Goal: Transaction & Acquisition: Purchase product/service

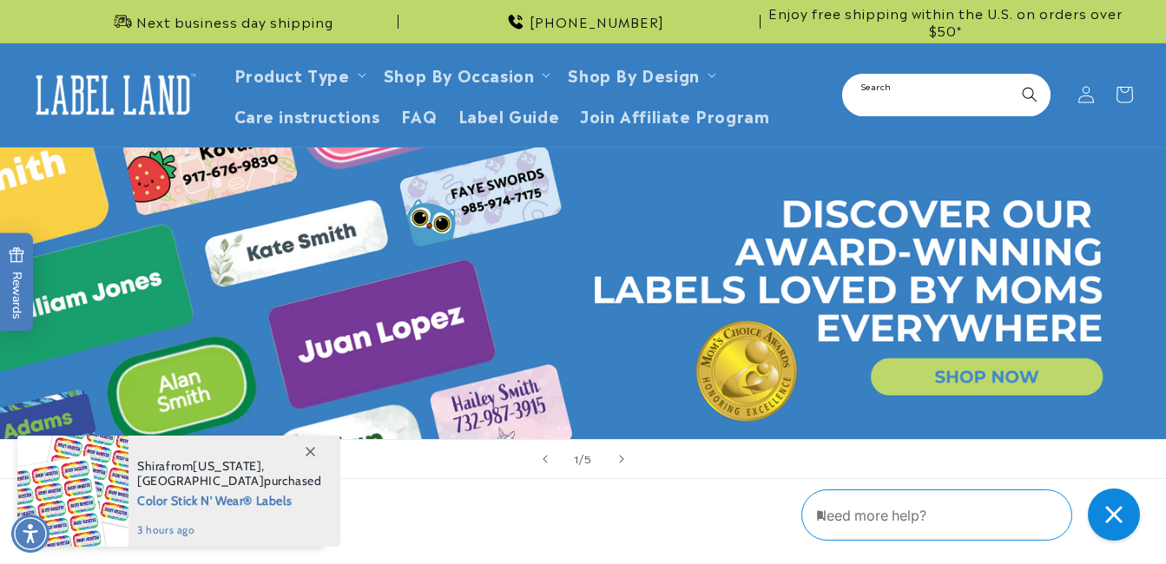
click at [909, 87] on input "Search" at bounding box center [946, 95] width 205 height 39
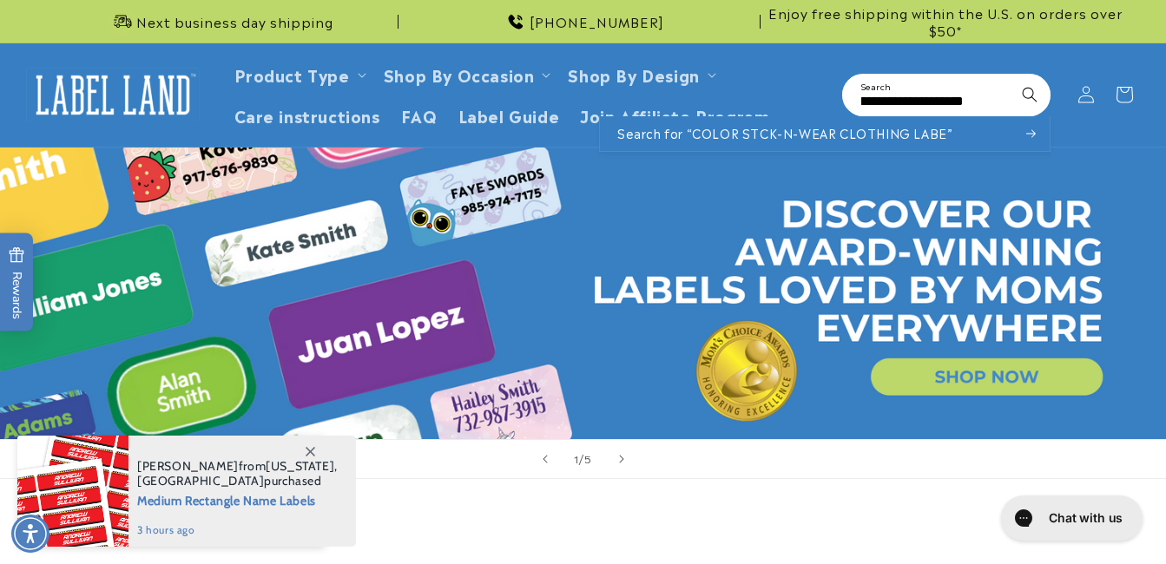
scroll to position [0, 181]
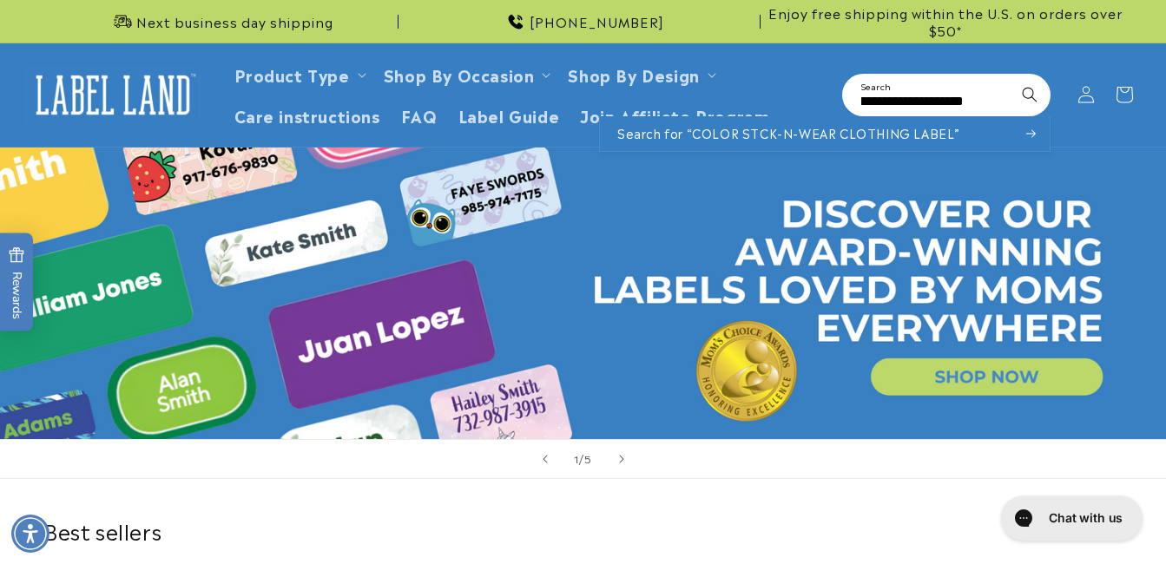
type input "**********"
click at [1010, 76] on button "Search" at bounding box center [1029, 95] width 38 height 38
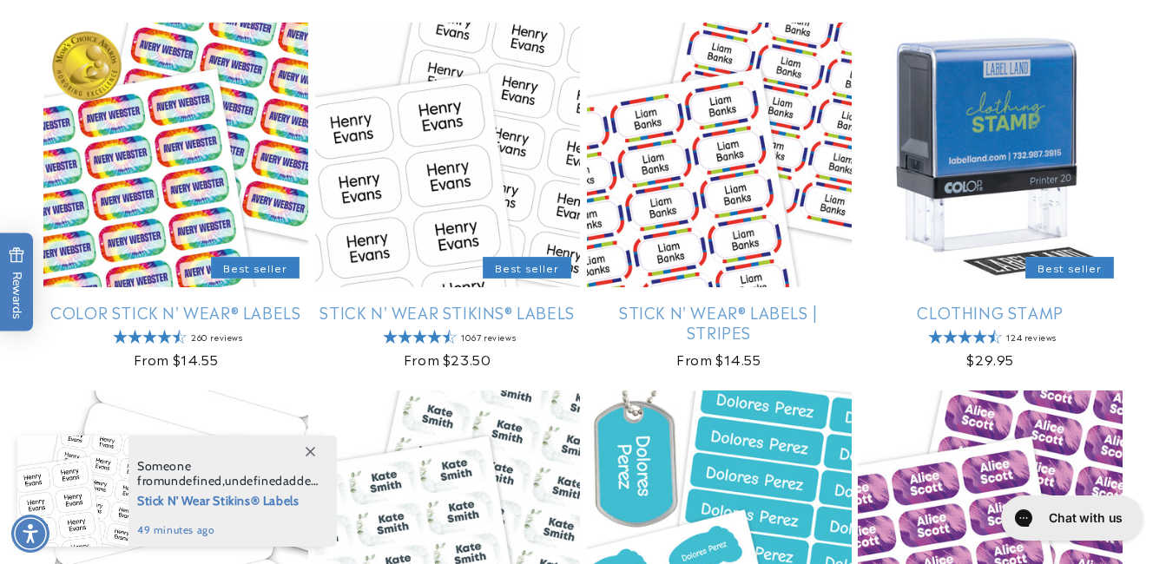
scroll to position [312, 0]
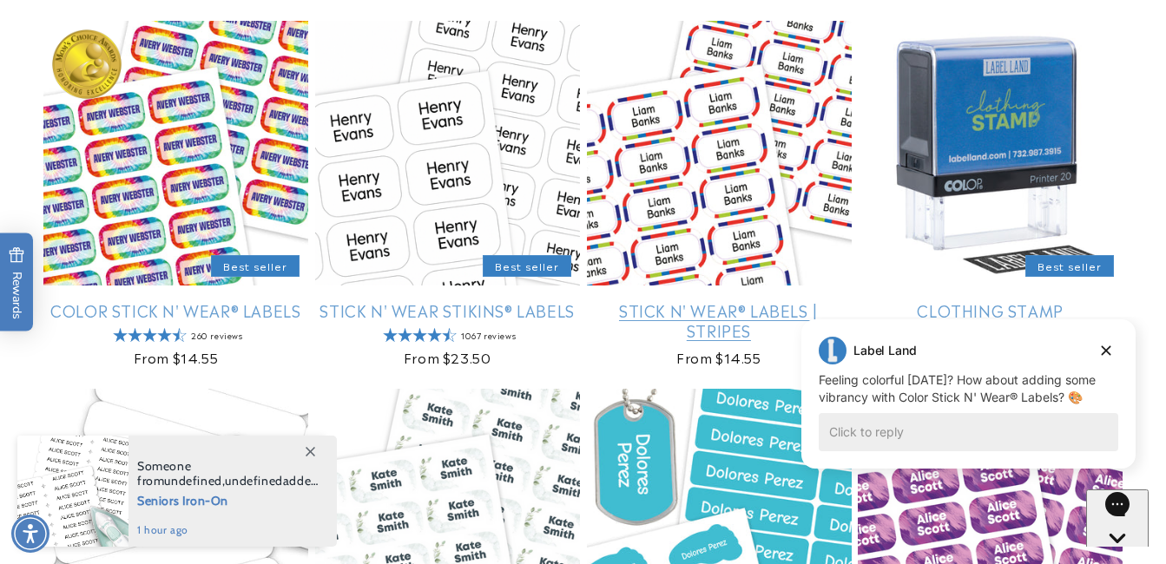
click at [723, 300] on link "Stick N' Wear® Labels | Stripes" at bounding box center [719, 320] width 265 height 41
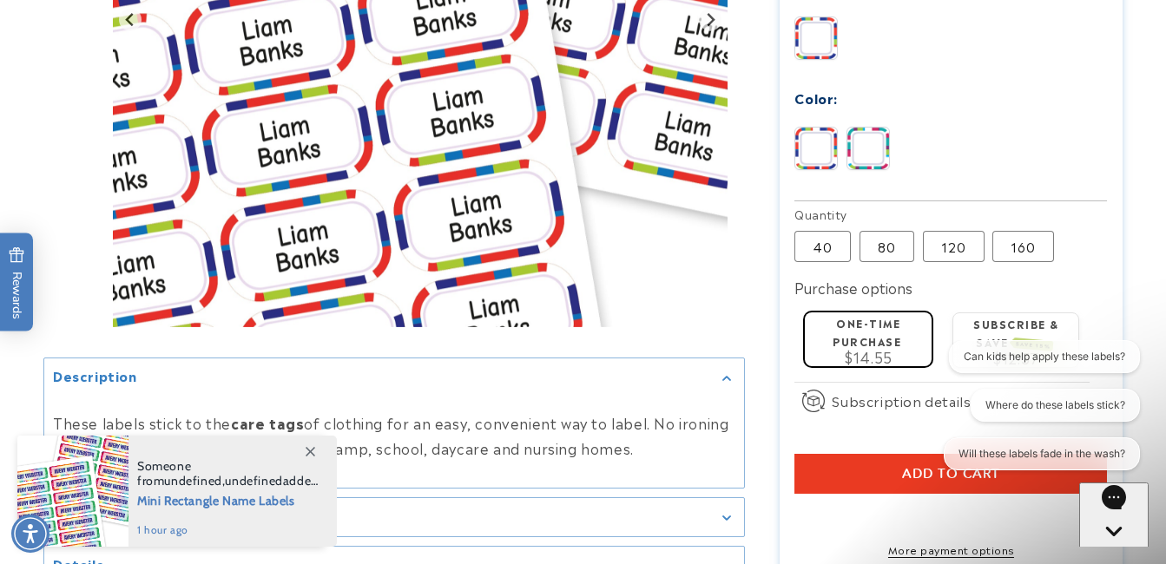
scroll to position [877, 0]
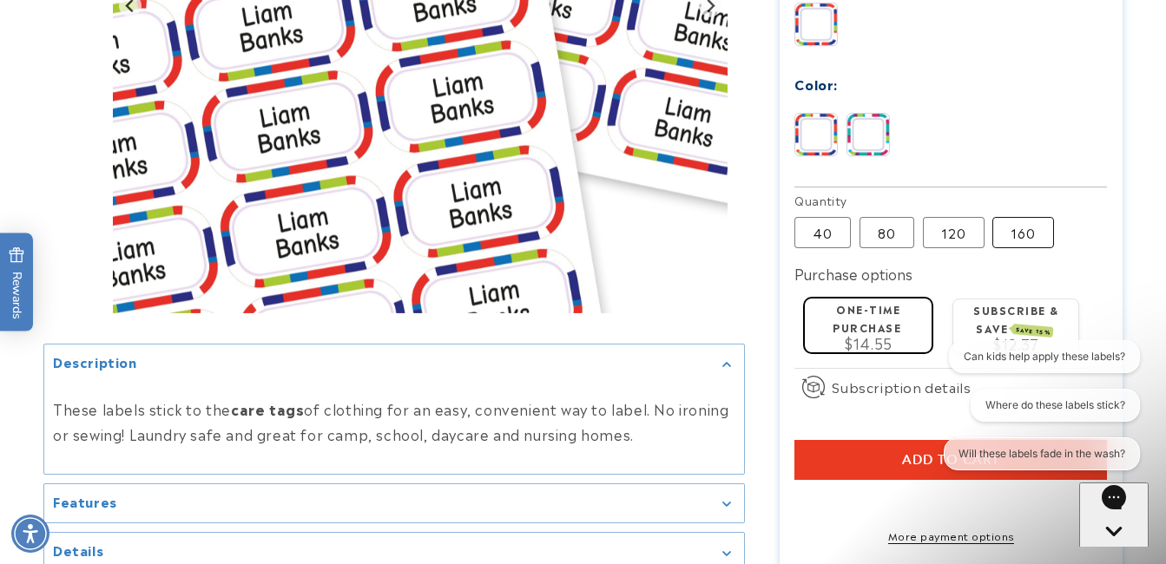
click at [1024, 228] on label "160 Variant sold out or unavailable" at bounding box center [1023, 232] width 62 height 31
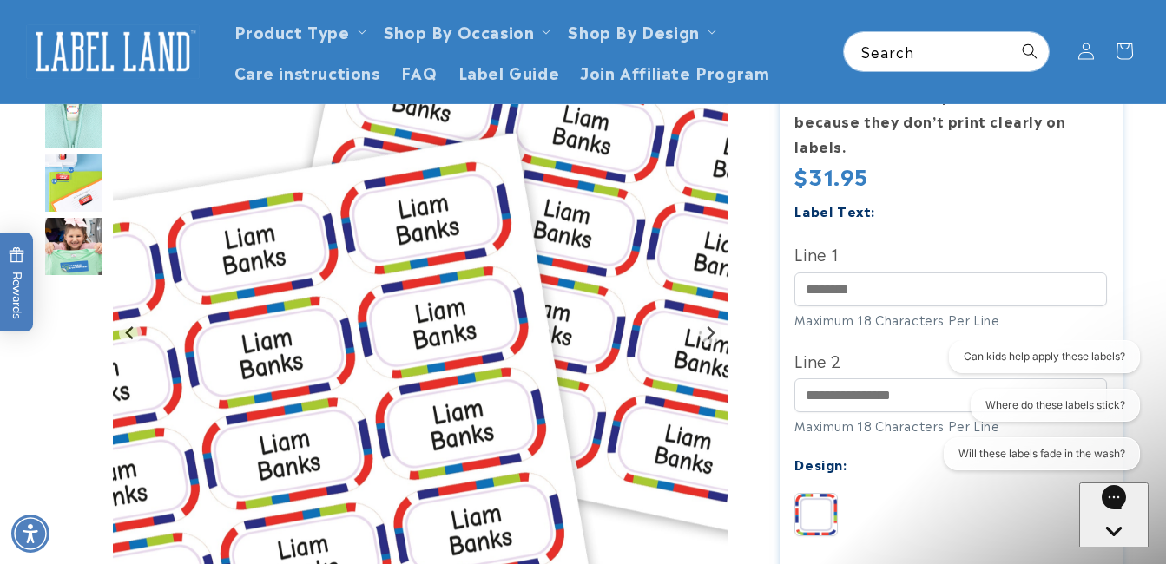
scroll to position [392, 0]
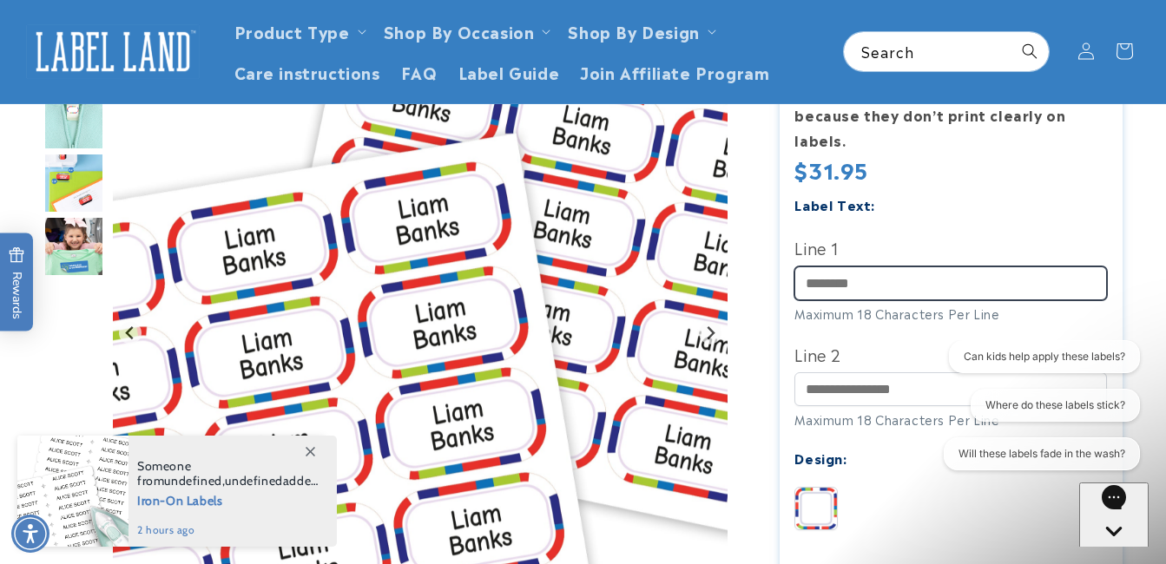
click at [890, 285] on input "Line 1" at bounding box center [950, 283] width 312 height 34
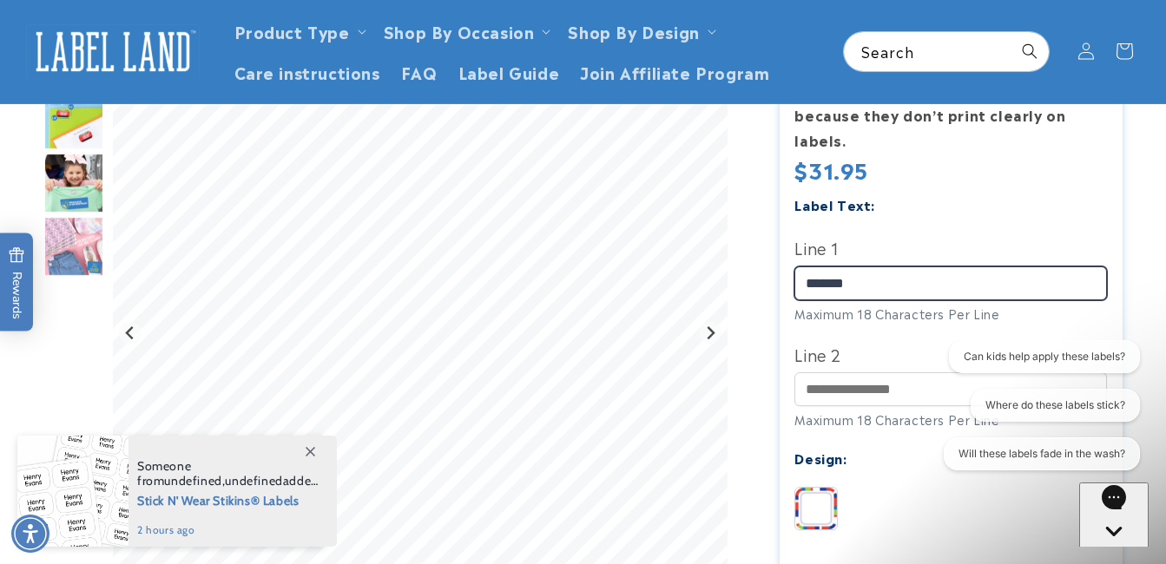
type input "*******"
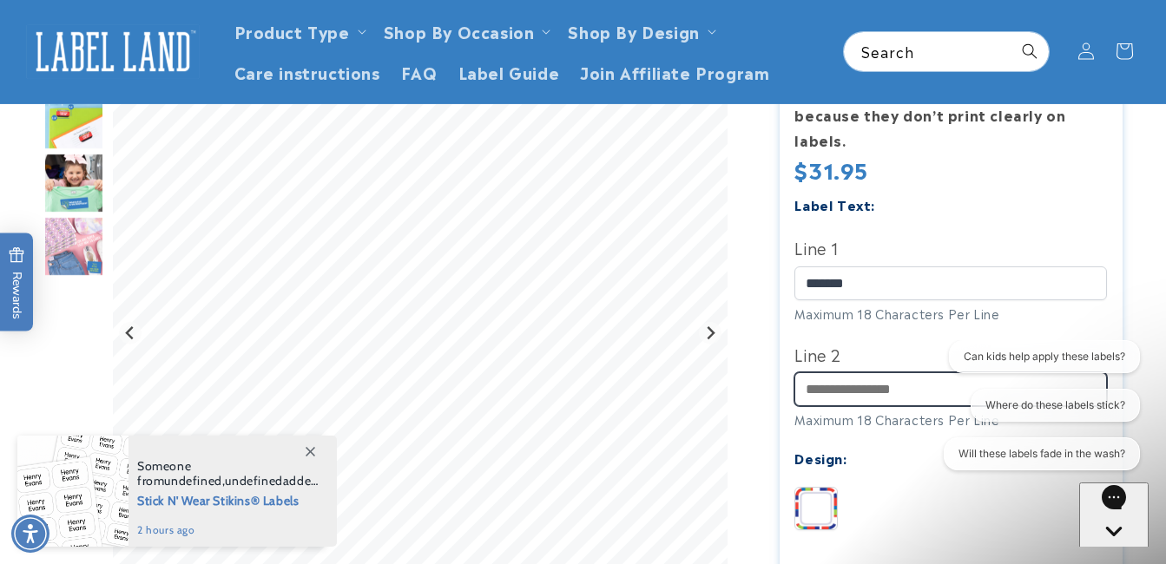
click at [859, 397] on input "Line 2" at bounding box center [950, 389] width 312 height 34
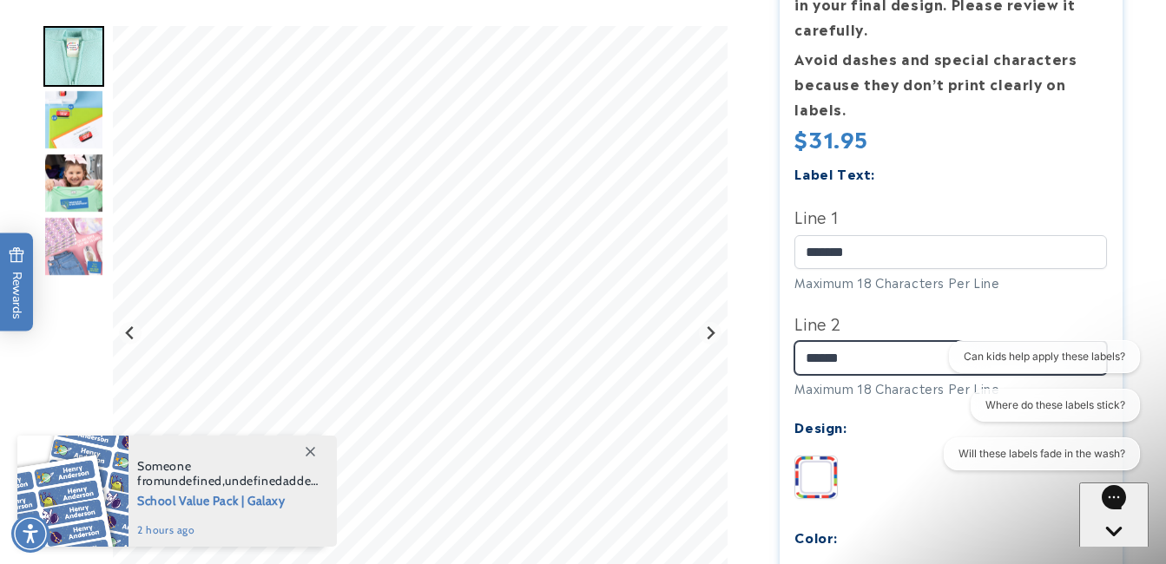
scroll to position [424, 0]
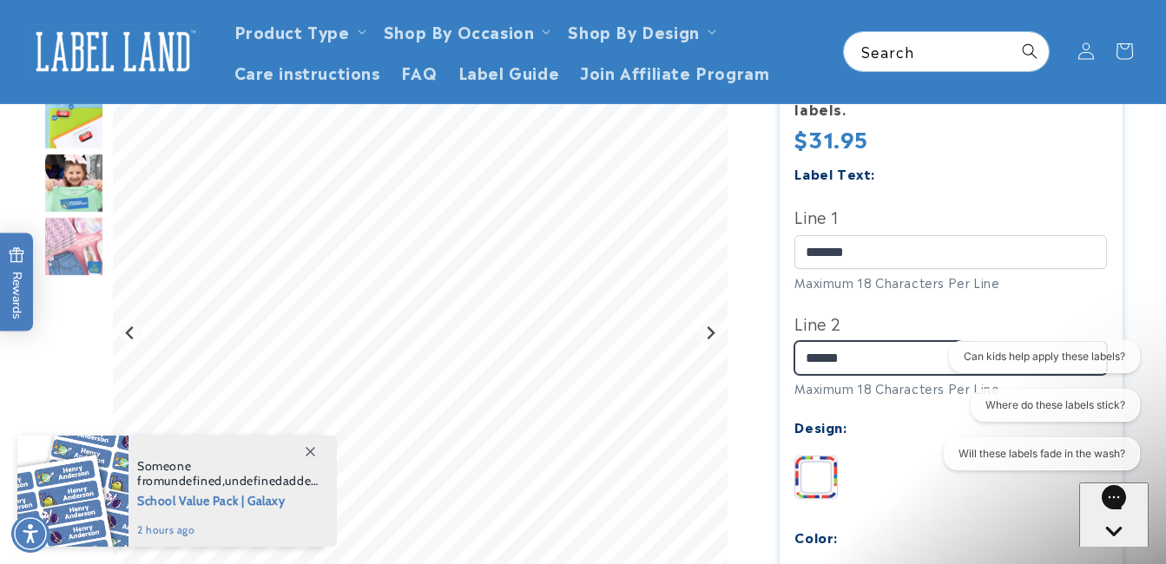
type input "******"
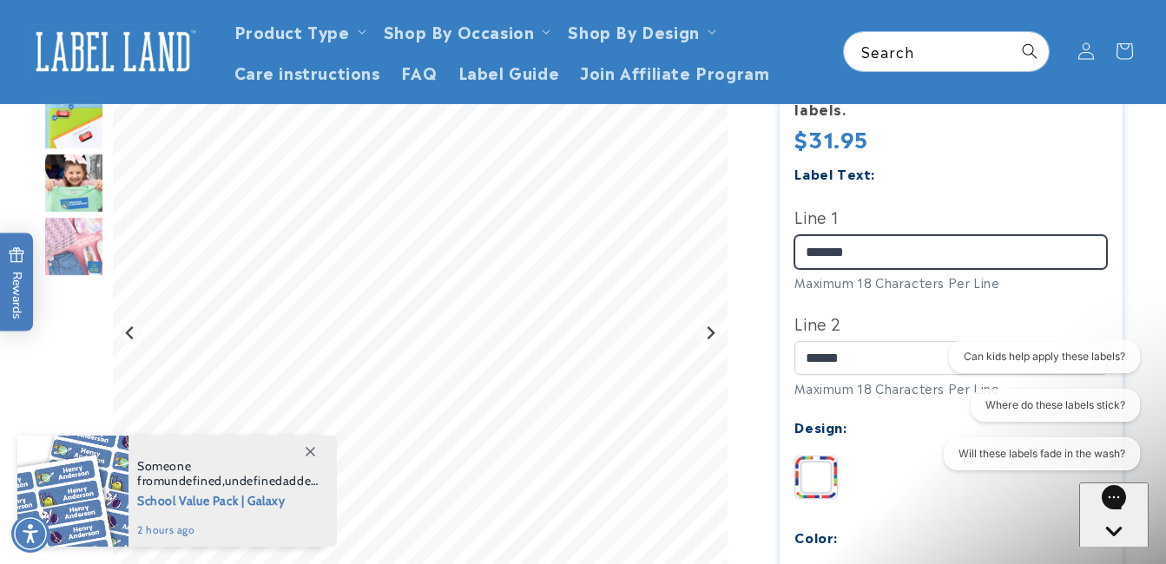
click at [827, 244] on input "*******" at bounding box center [950, 252] width 312 height 34
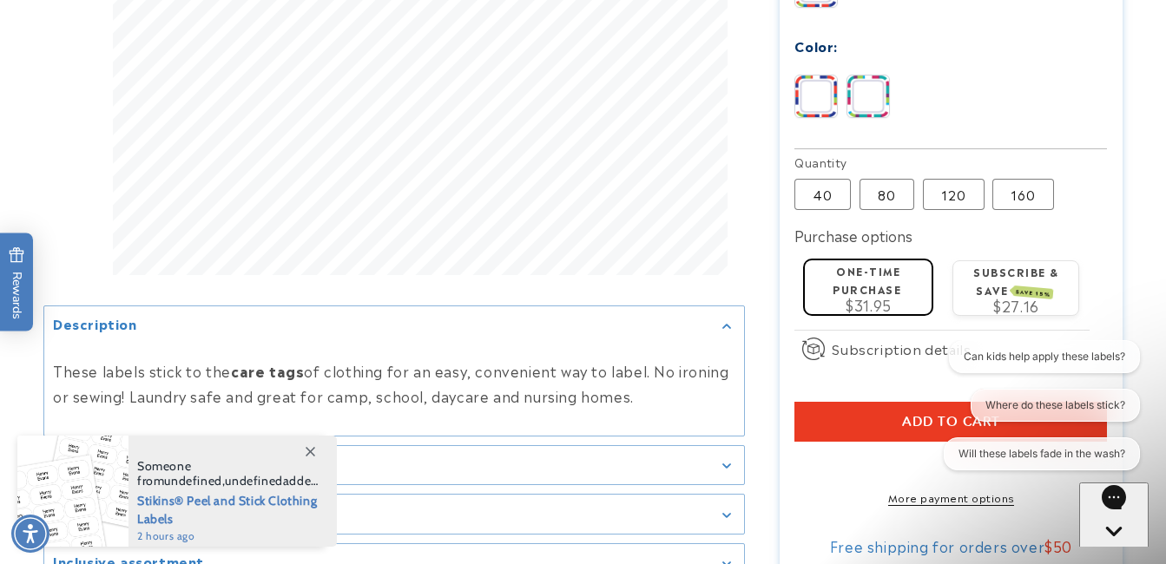
scroll to position [921, 0]
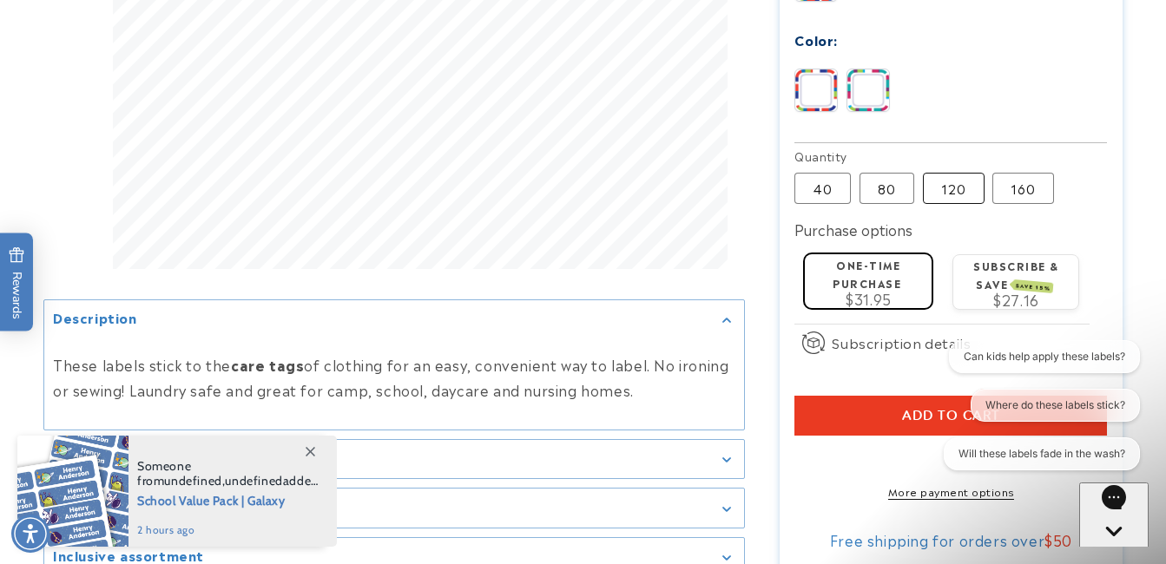
type input "******"
click at [951, 177] on label "120 Variant sold out or unavailable" at bounding box center [954, 188] width 62 height 31
click at [809, 277] on div "One-time purchase $27.95" at bounding box center [868, 281] width 127 height 54
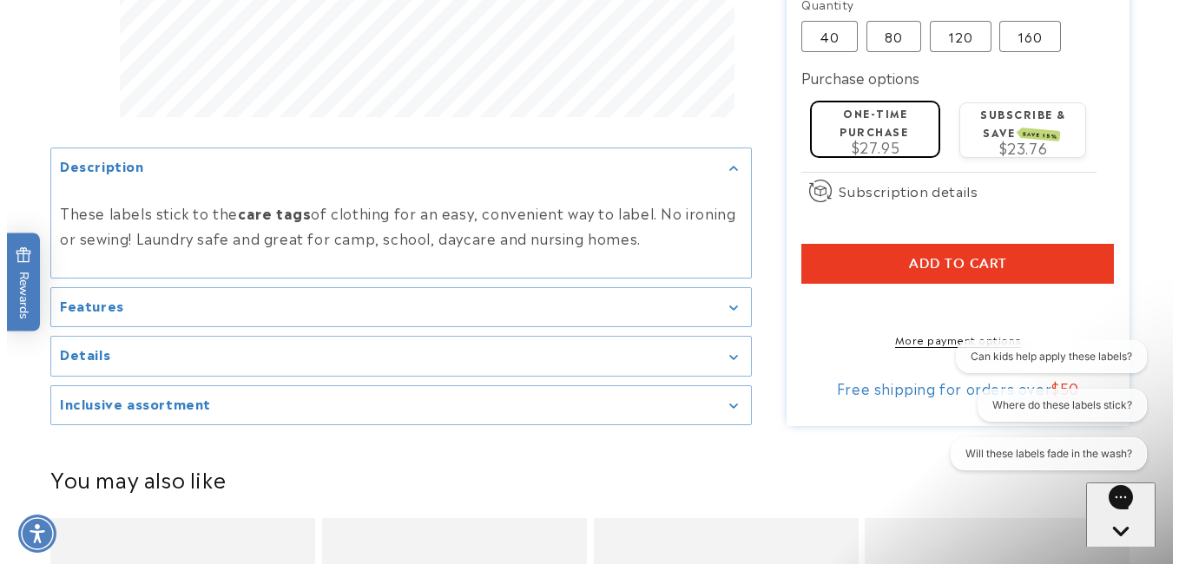
scroll to position [1092, 0]
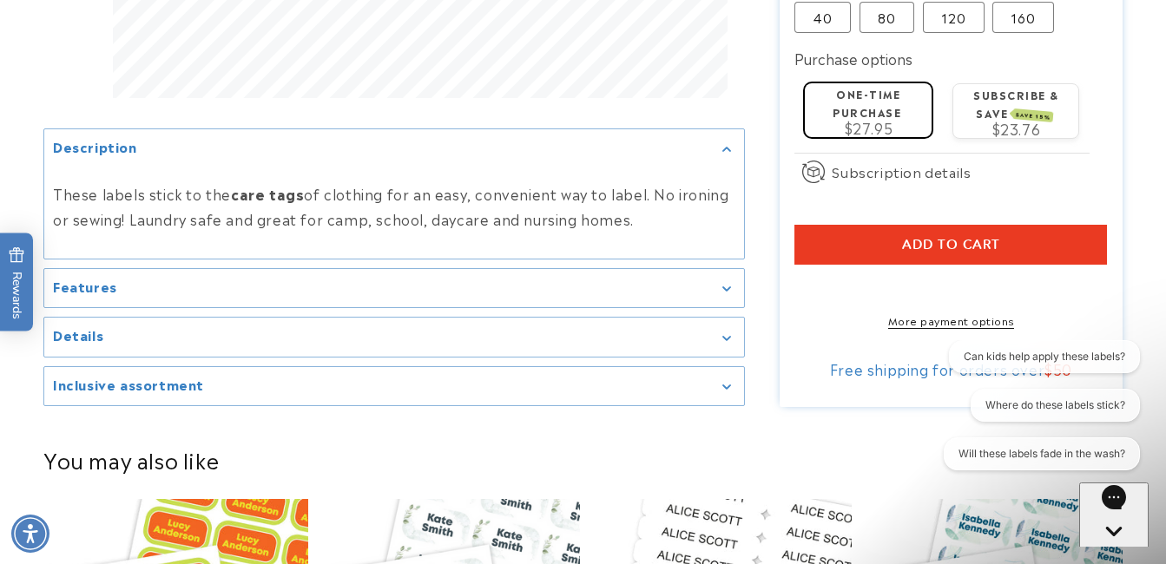
click at [909, 245] on span "Add to cart" at bounding box center [951, 245] width 98 height 16
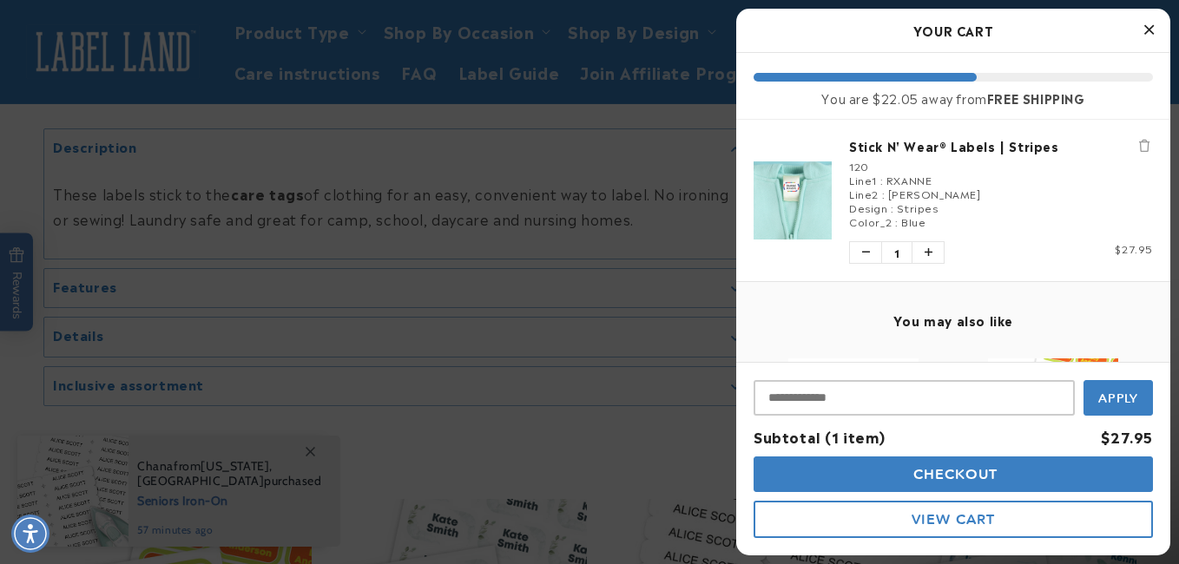
click at [870, 525] on button "View Cart" at bounding box center [952, 519] width 399 height 37
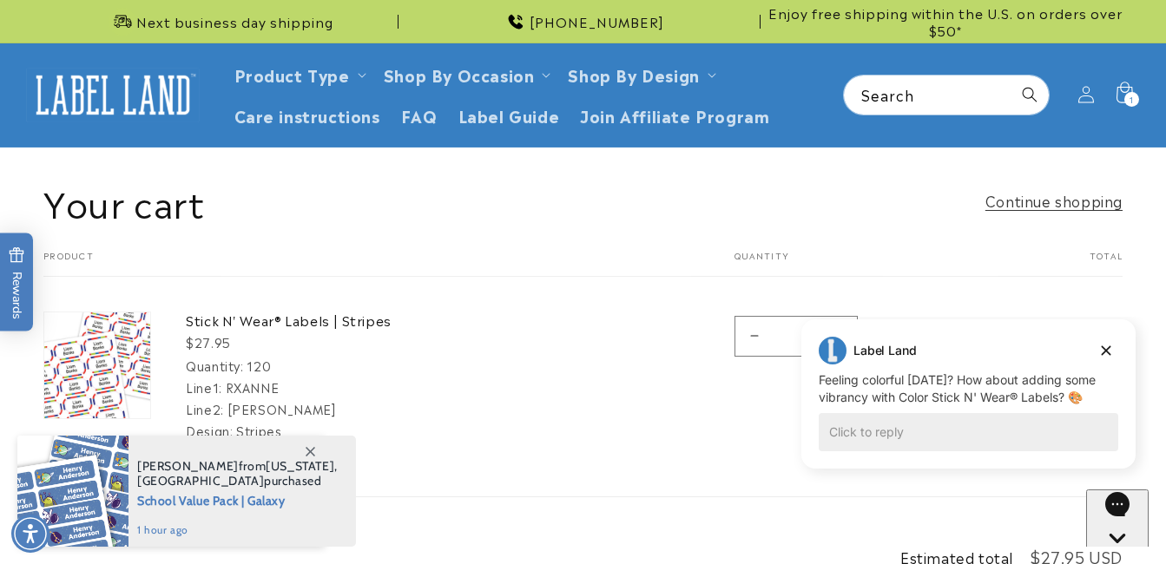
click at [79, 379] on img at bounding box center [97, 365] width 106 height 106
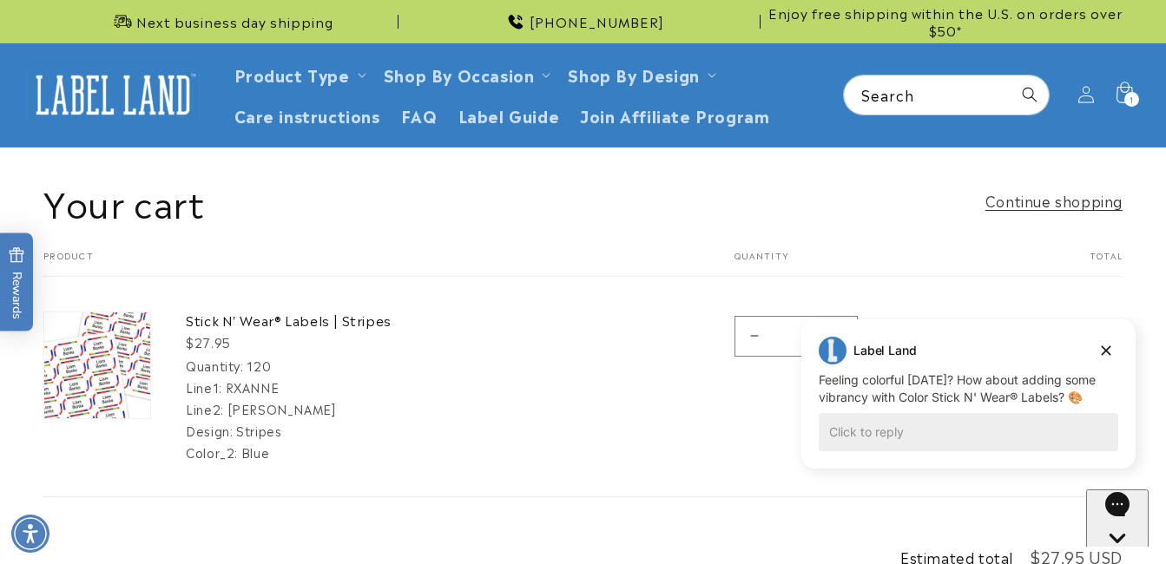
click at [114, 372] on img at bounding box center [97, 365] width 106 height 106
click at [194, 366] on dt "Quantity:" at bounding box center [214, 365] width 57 height 17
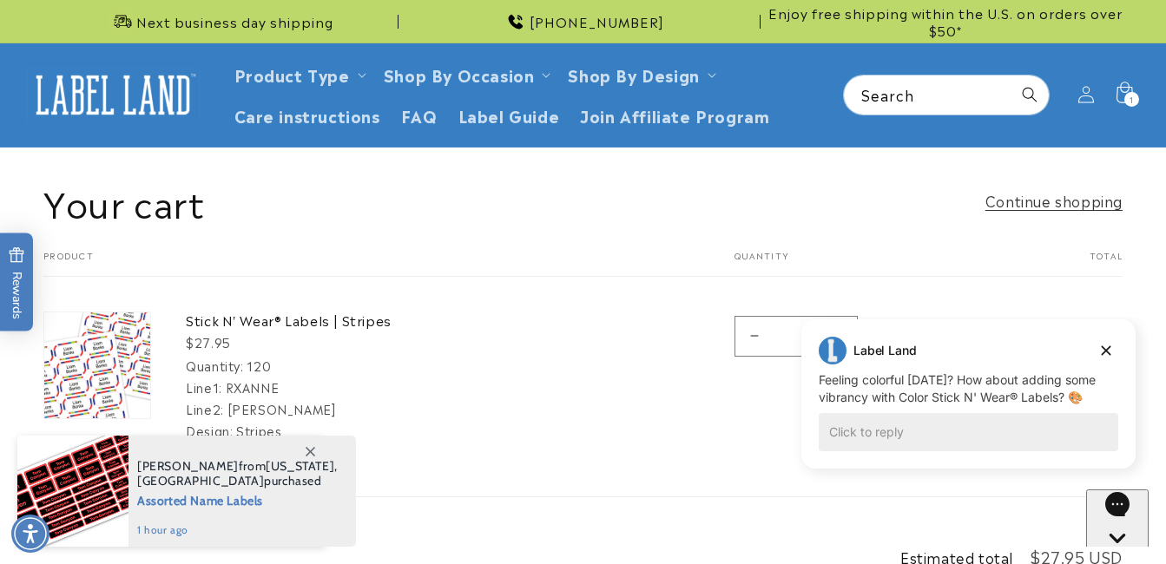
click at [151, 389] on div at bounding box center [97, 366] width 108 height 108
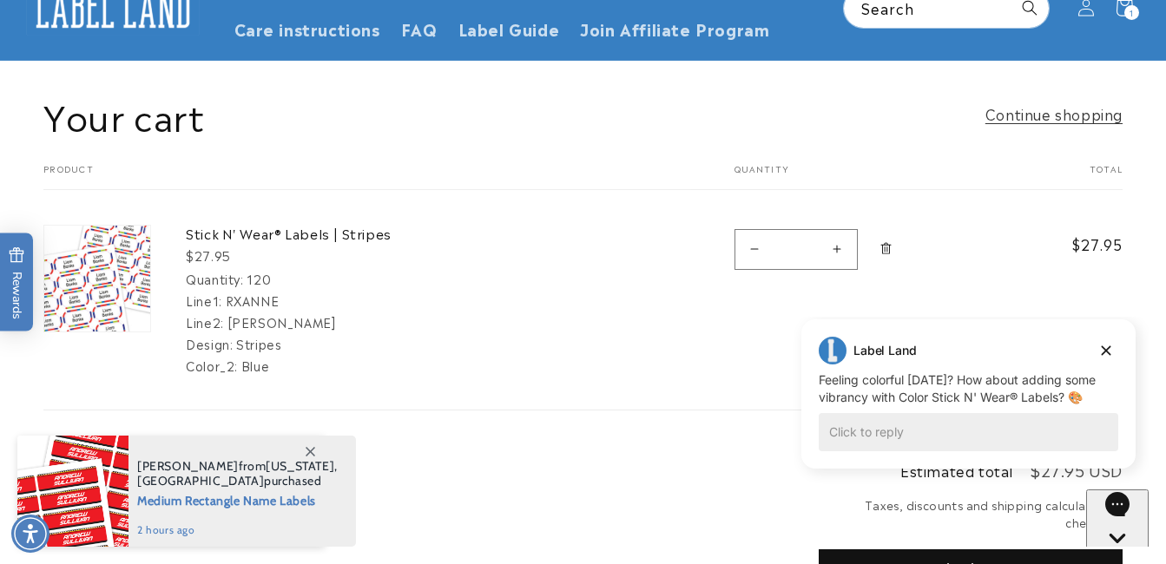
scroll to position [90, 0]
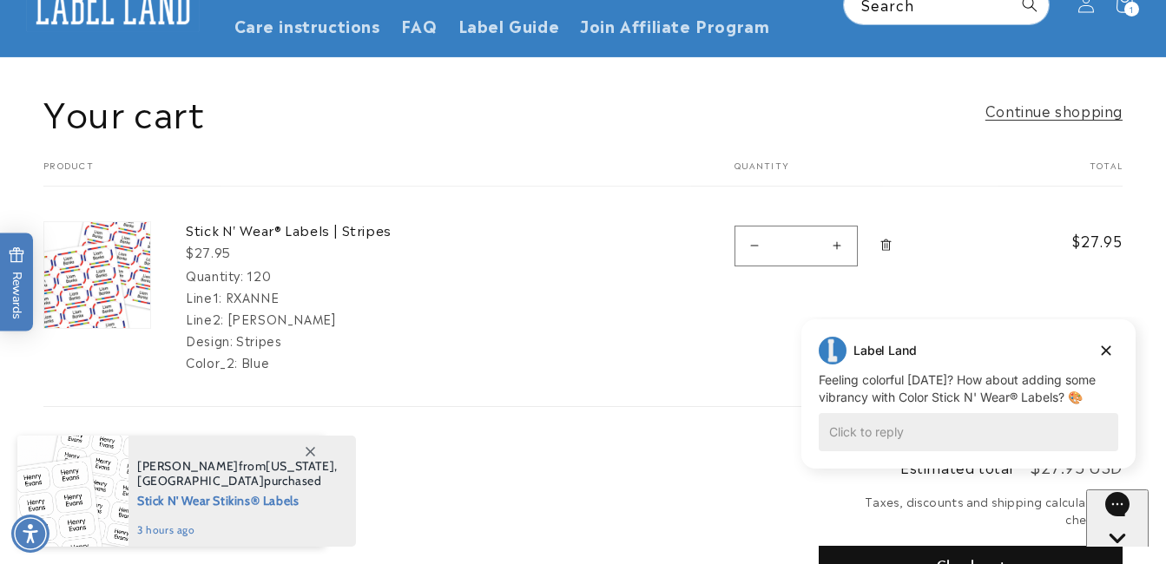
click at [233, 361] on dt "Color_2:" at bounding box center [212, 361] width 52 height 17
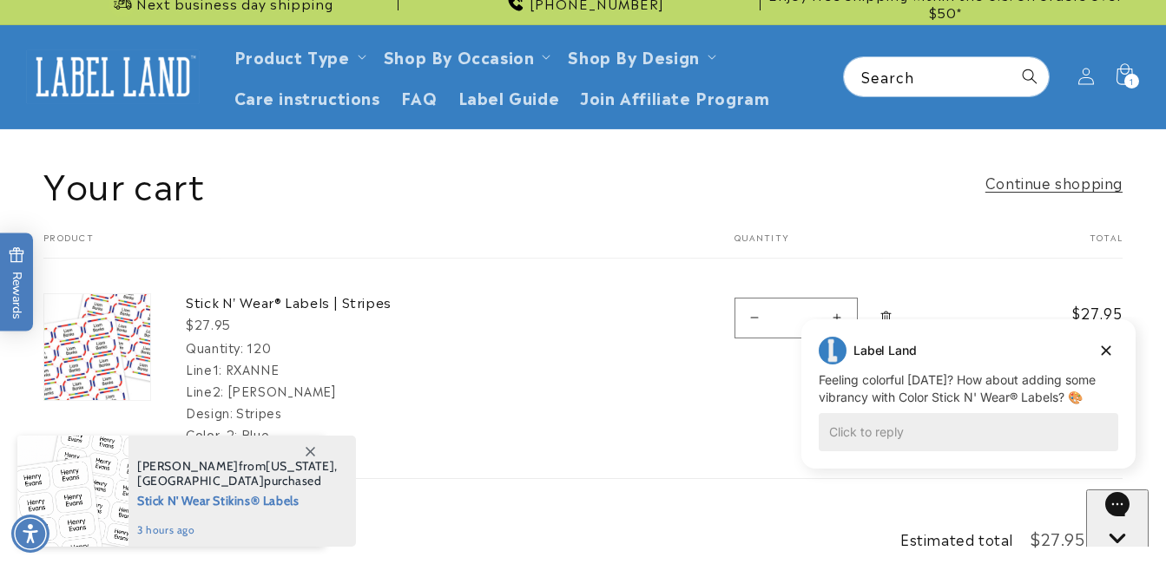
scroll to position [0, 0]
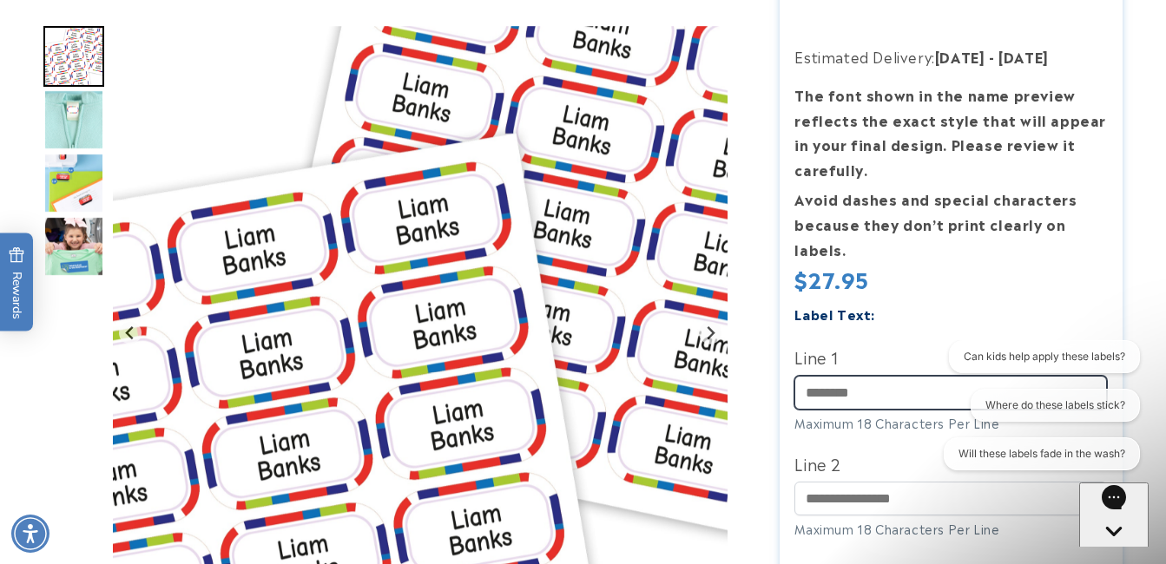
click at [833, 397] on input "Line 1" at bounding box center [950, 393] width 312 height 34
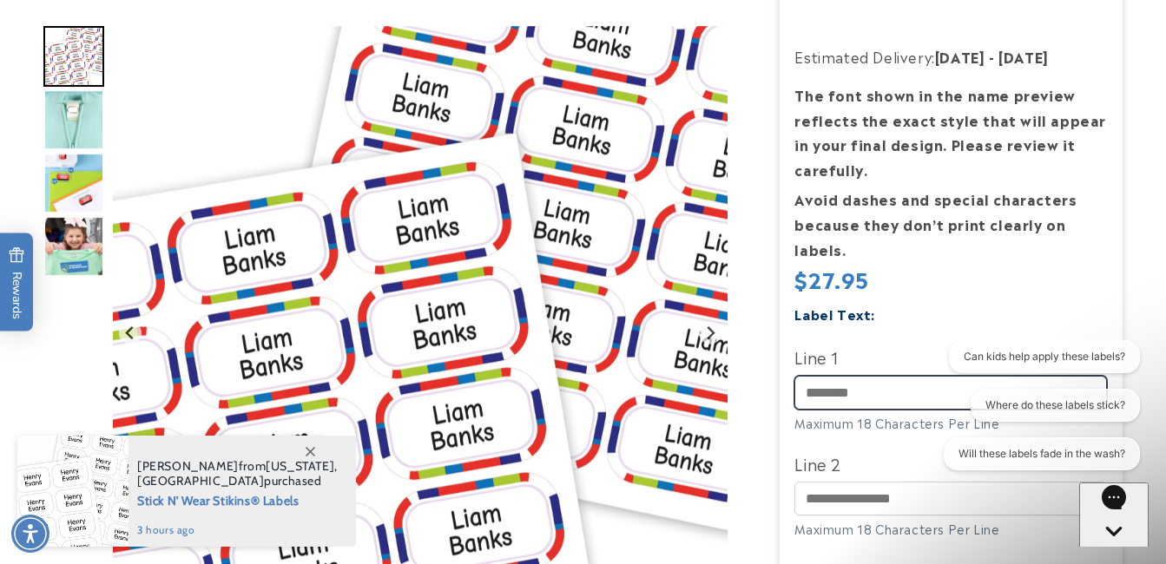
type input "******"
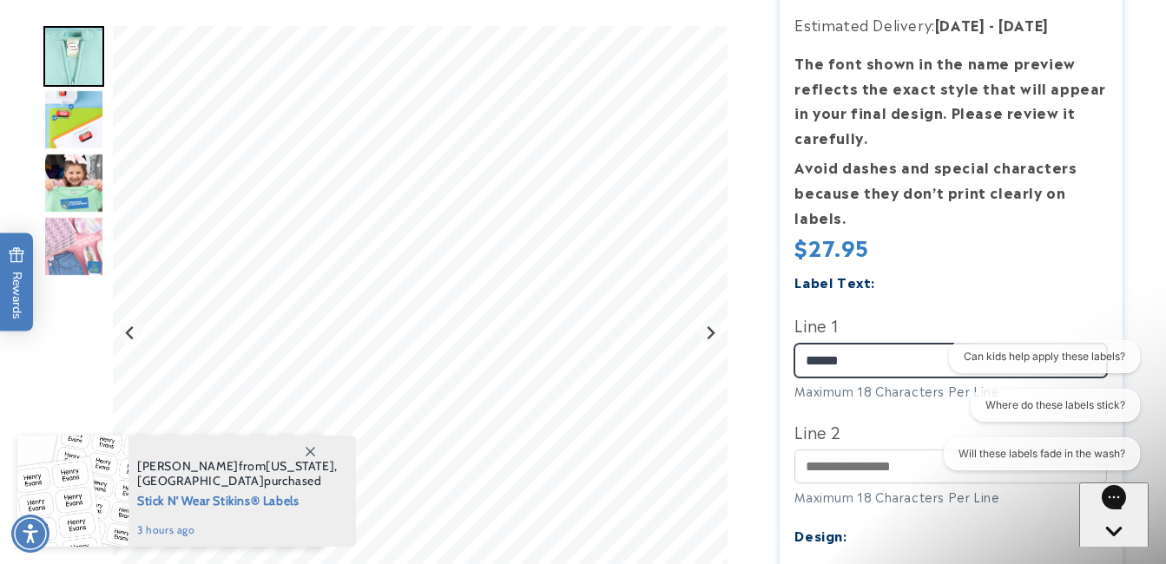
scroll to position [341, 0]
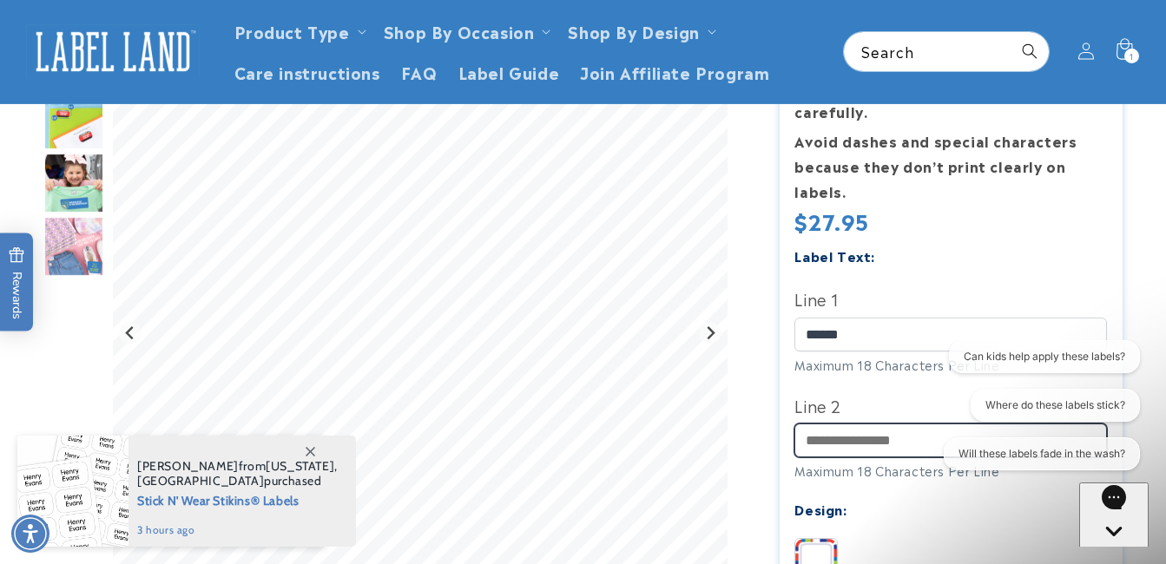
click at [830, 443] on input "Line 2" at bounding box center [950, 441] width 312 height 34
type input "******"
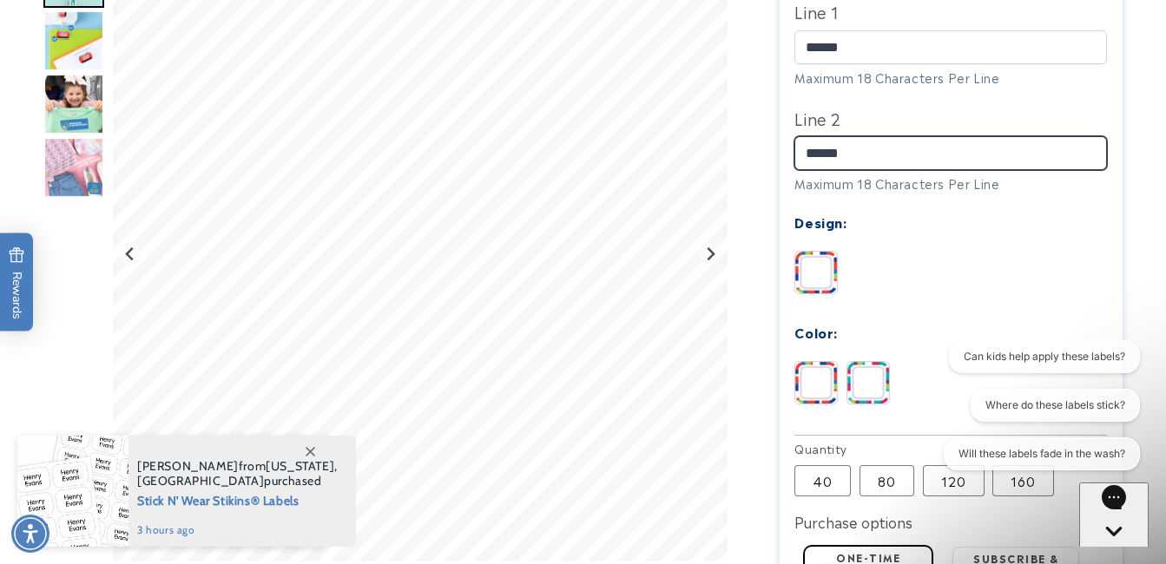
scroll to position [642, 0]
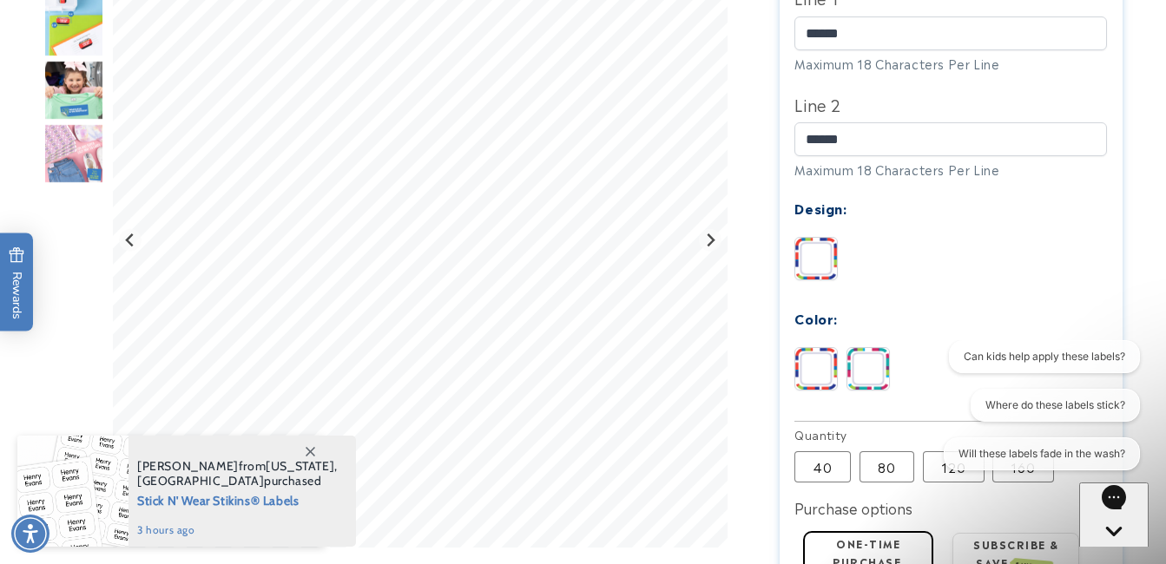
click at [860, 365] on img at bounding box center [868, 369] width 42 height 42
click at [800, 363] on img at bounding box center [816, 369] width 42 height 42
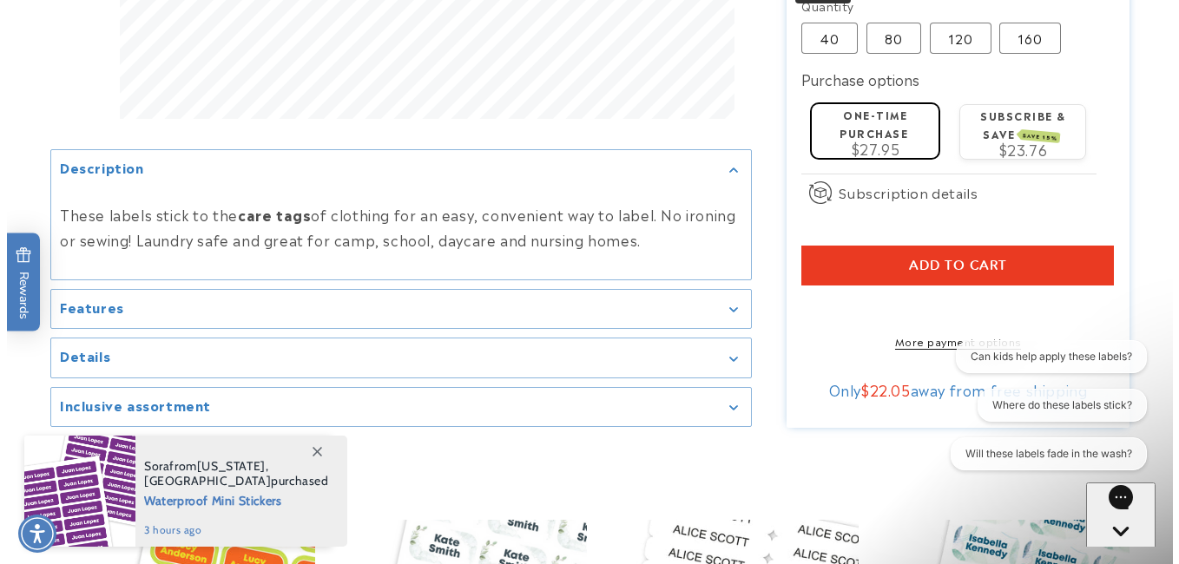
scroll to position [1080, 0]
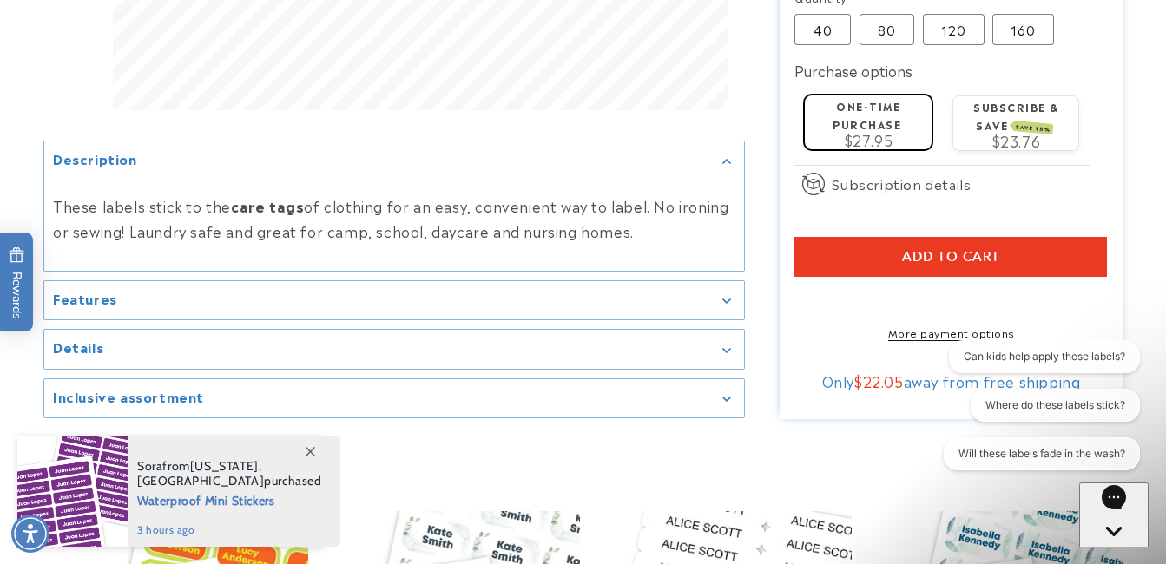
click at [874, 246] on button "Add to cart" at bounding box center [950, 257] width 312 height 40
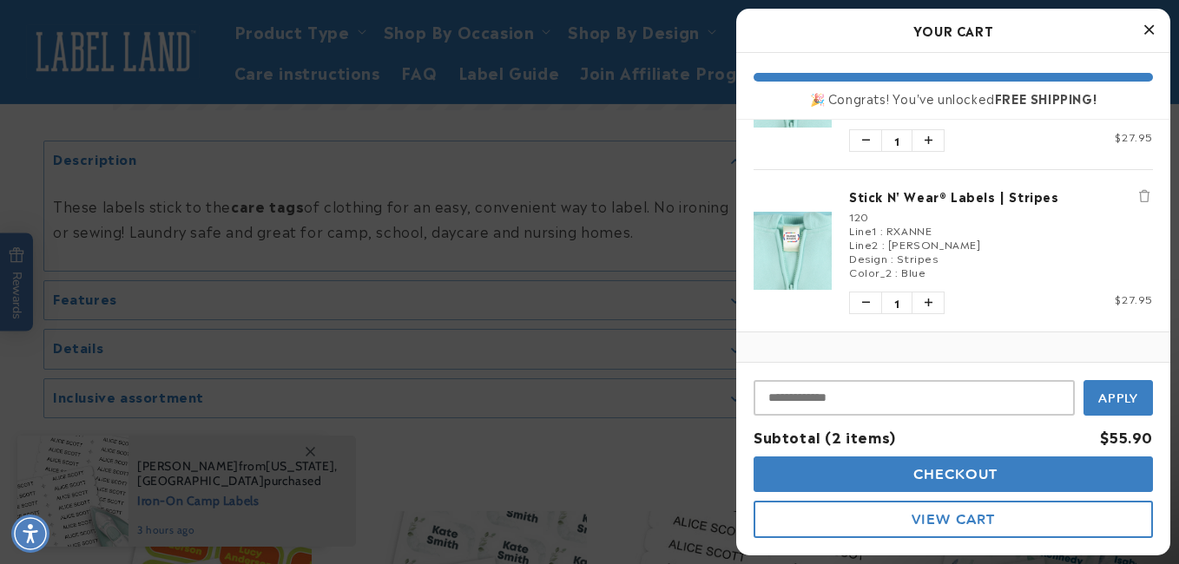
scroll to position [116, 0]
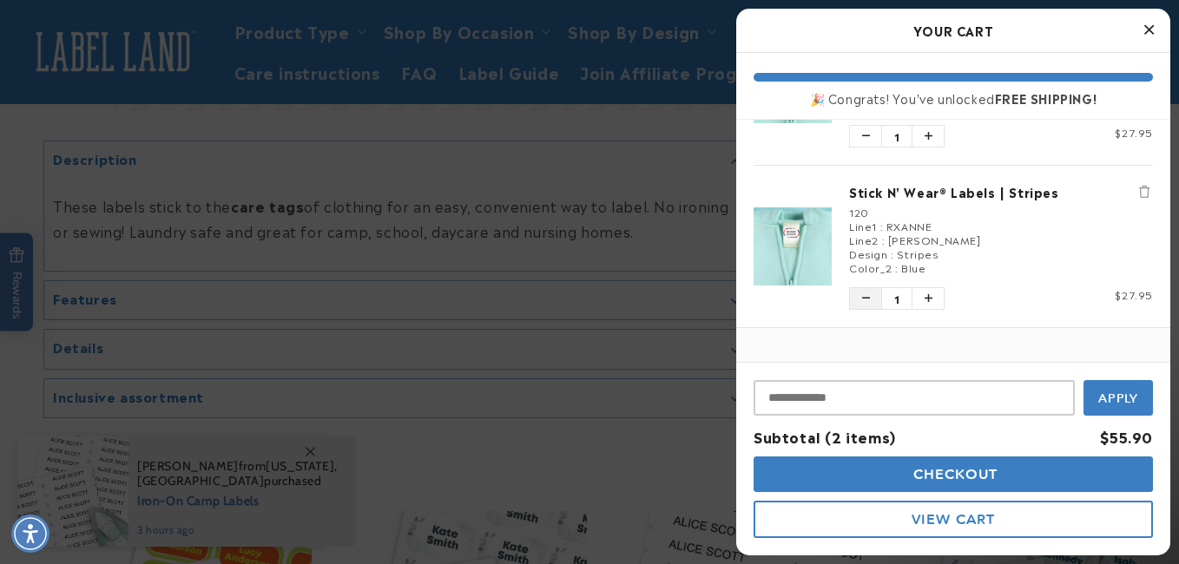
click at [865, 298] on icon "Decrease quantity of Stick N' Wear® Labels | Stripes" at bounding box center [866, 298] width 8 height 10
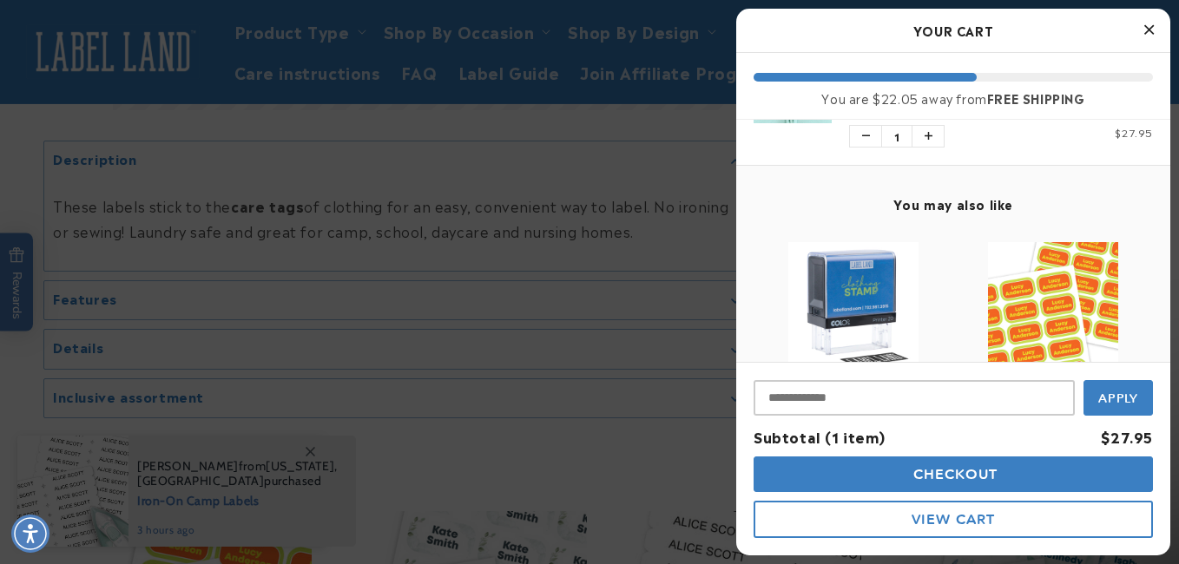
scroll to position [0, 0]
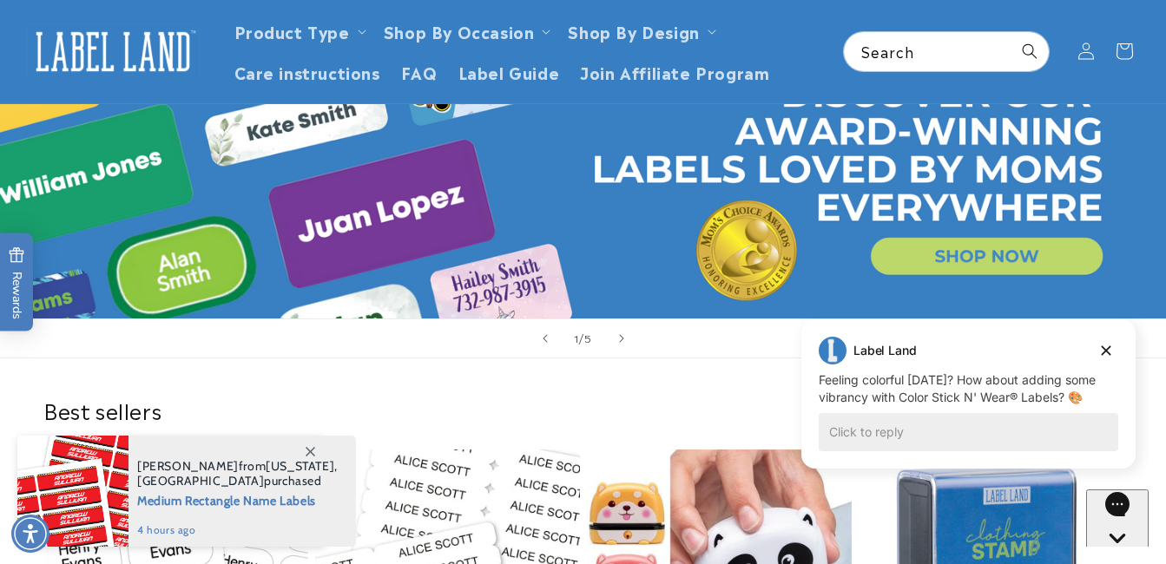
scroll to position [122, 0]
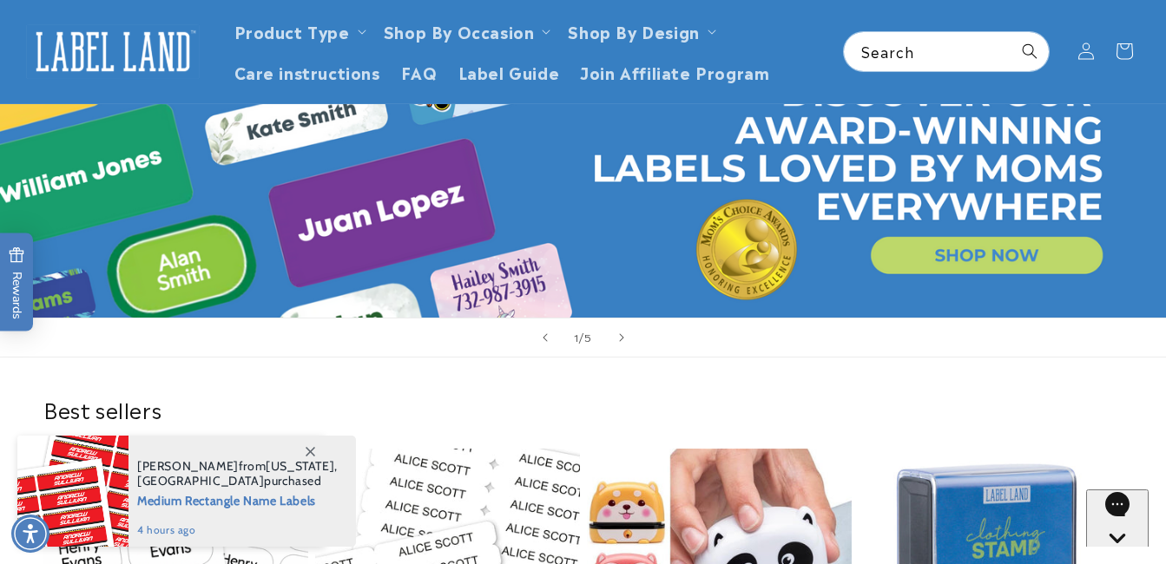
click at [1099, 344] on div "1 / of 5" at bounding box center [583, 338] width 1166 height 40
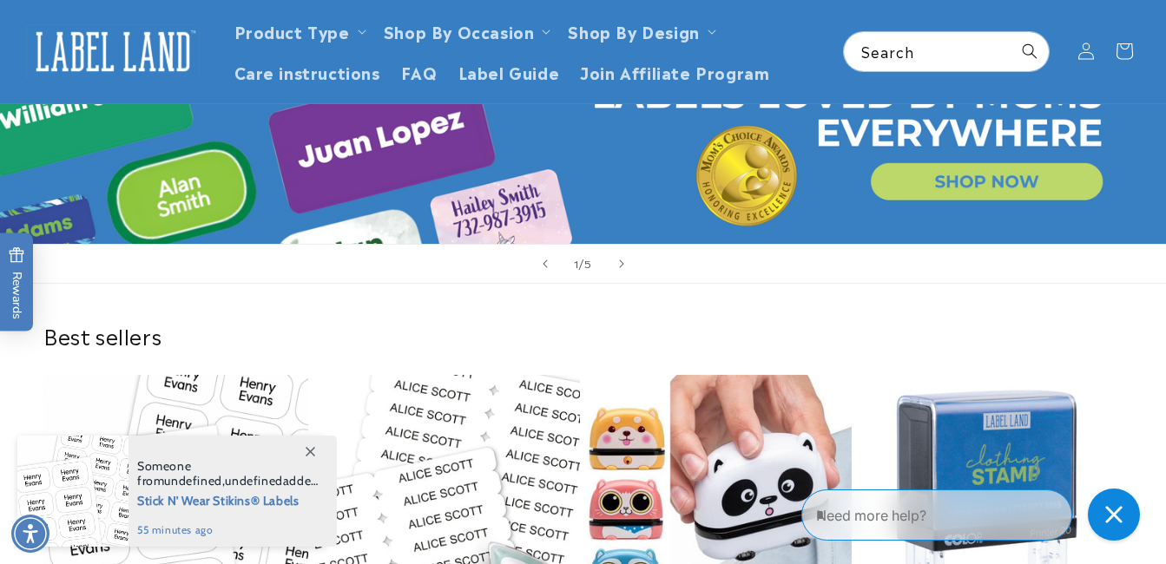
scroll to position [194, 0]
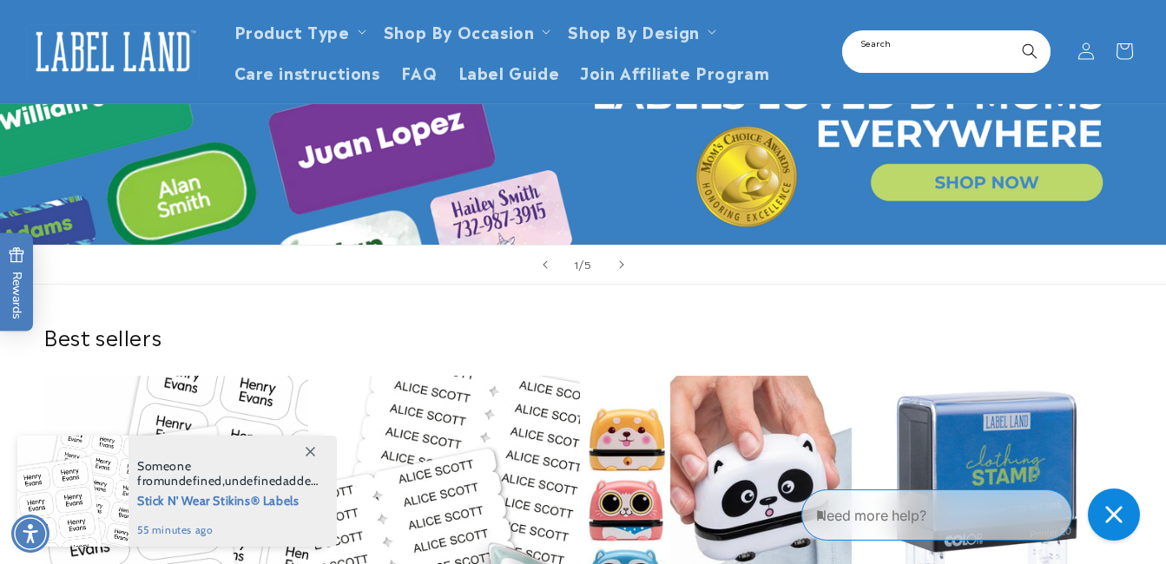
click at [912, 56] on input "Search" at bounding box center [946, 51] width 205 height 39
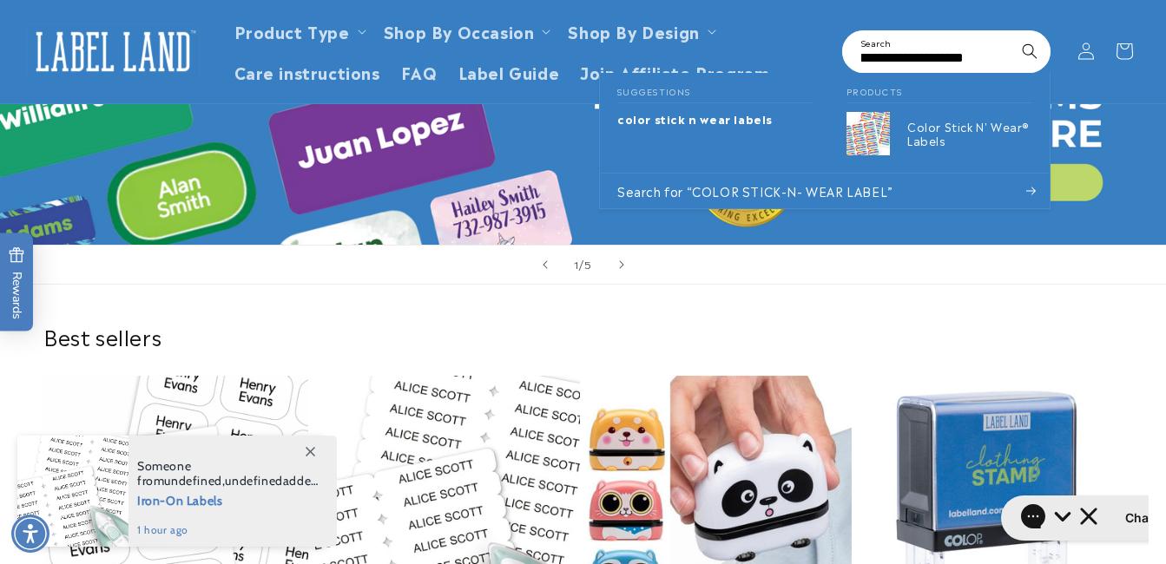
scroll to position [0, 117]
type input "**********"
click at [1010, 32] on button "Search" at bounding box center [1029, 51] width 38 height 38
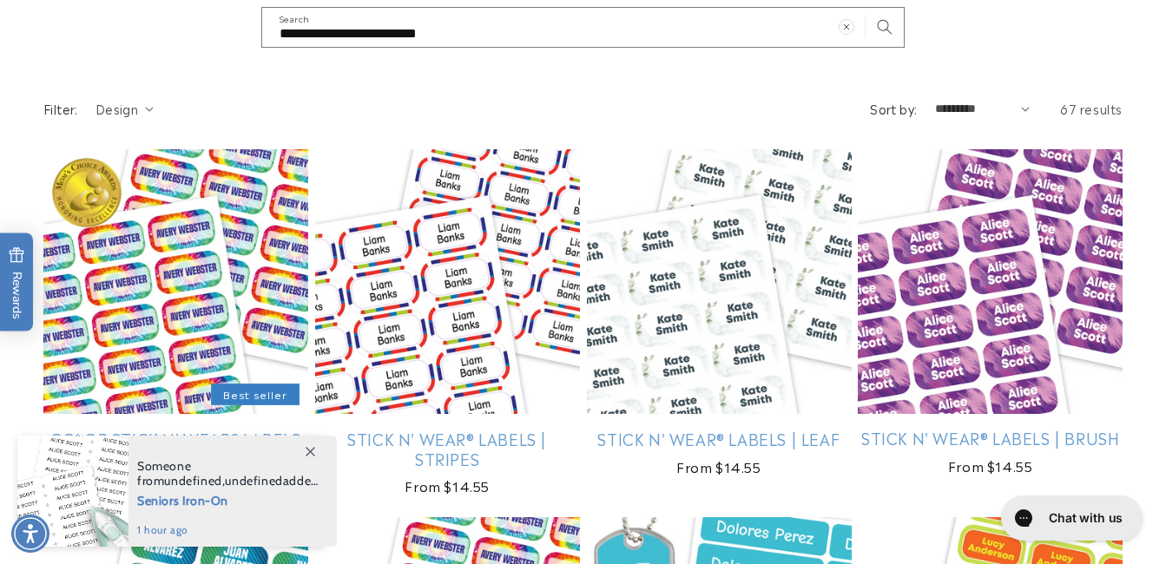
scroll to position [290, 0]
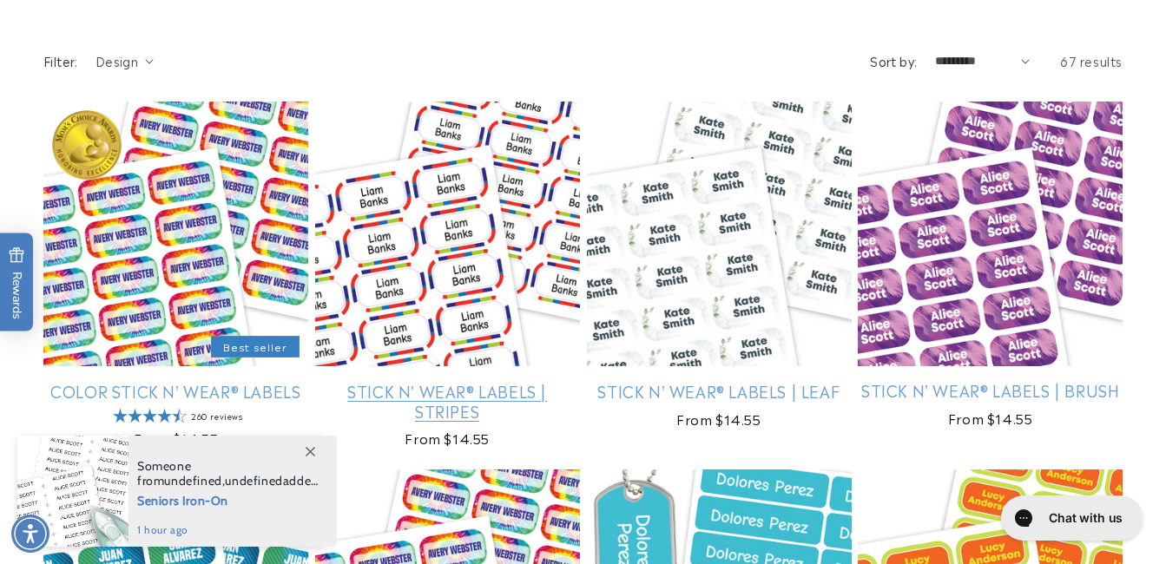
click at [460, 381] on link "Stick N' Wear® Labels | Stripes" at bounding box center [447, 401] width 265 height 41
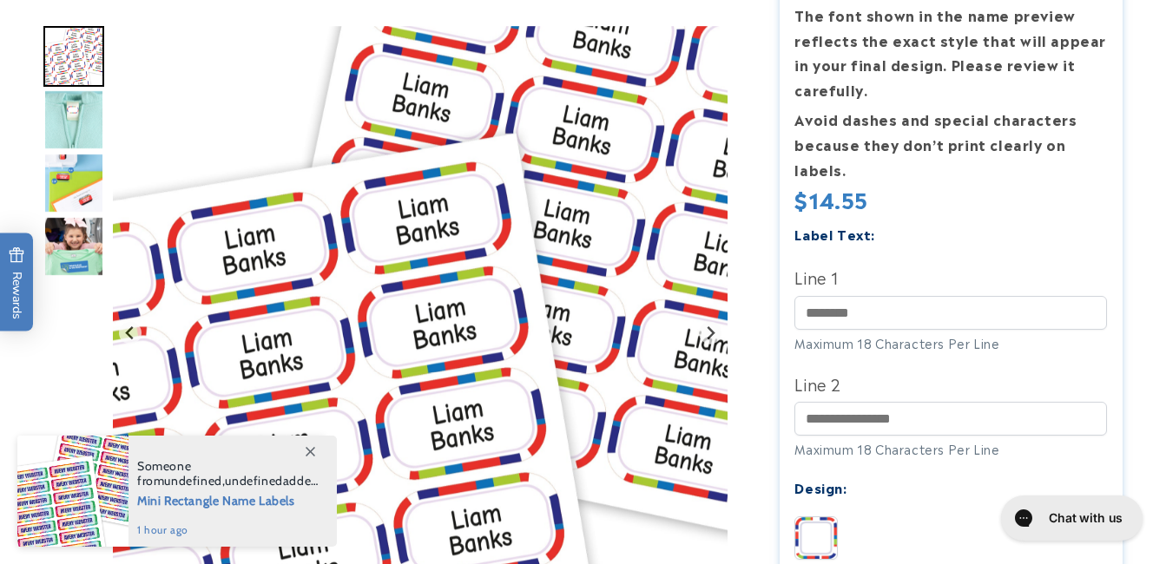
scroll to position [362, 0]
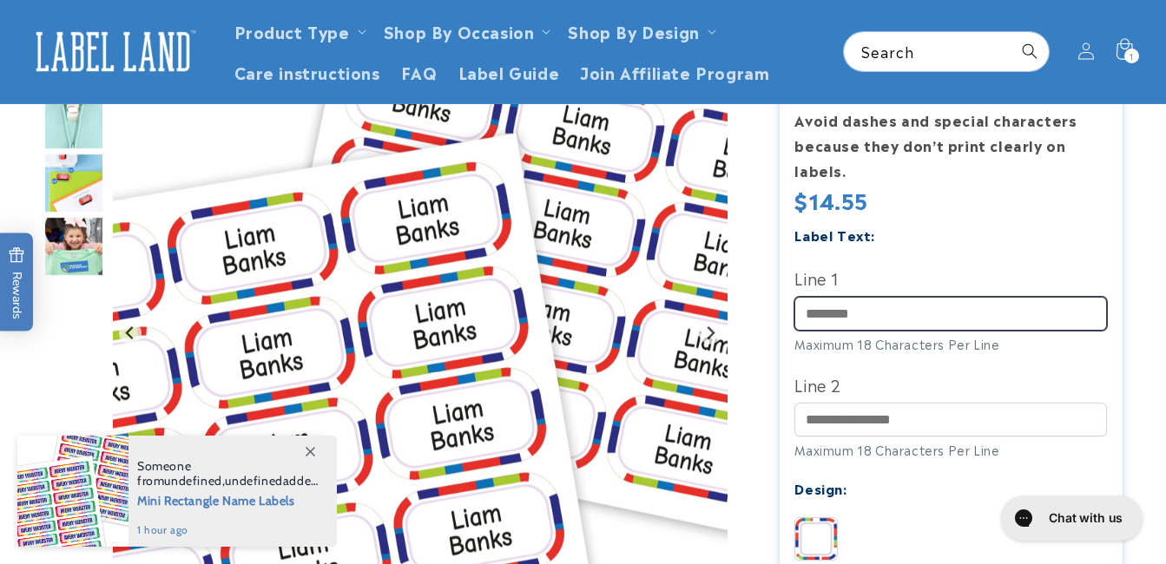
click at [885, 311] on input "Line 1" at bounding box center [950, 314] width 312 height 34
type input "******"
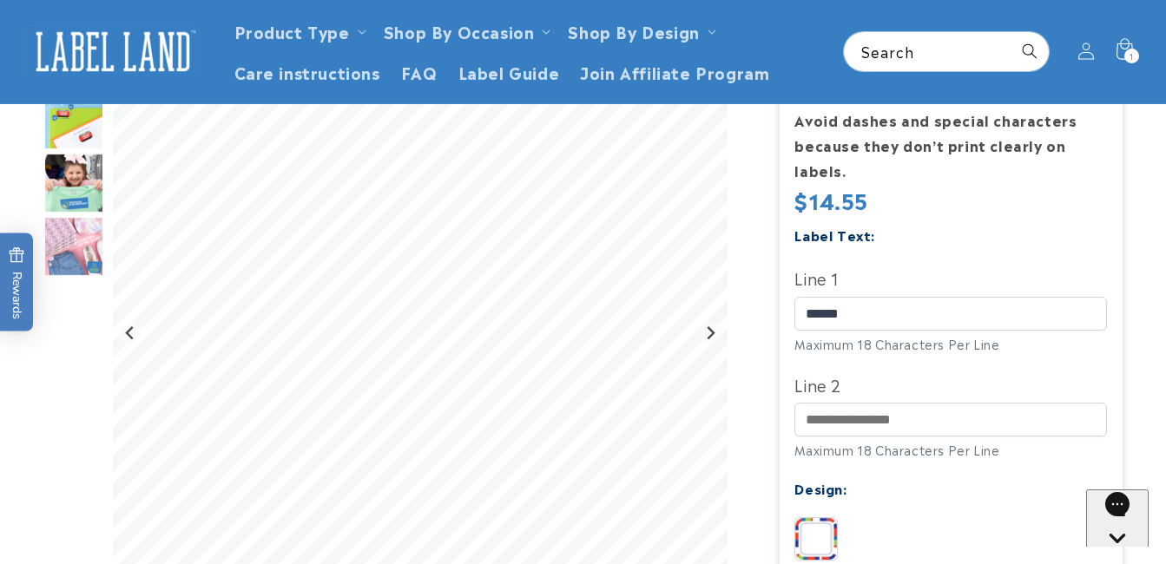
click at [891, 391] on label "Line 2" at bounding box center [950, 385] width 312 height 28
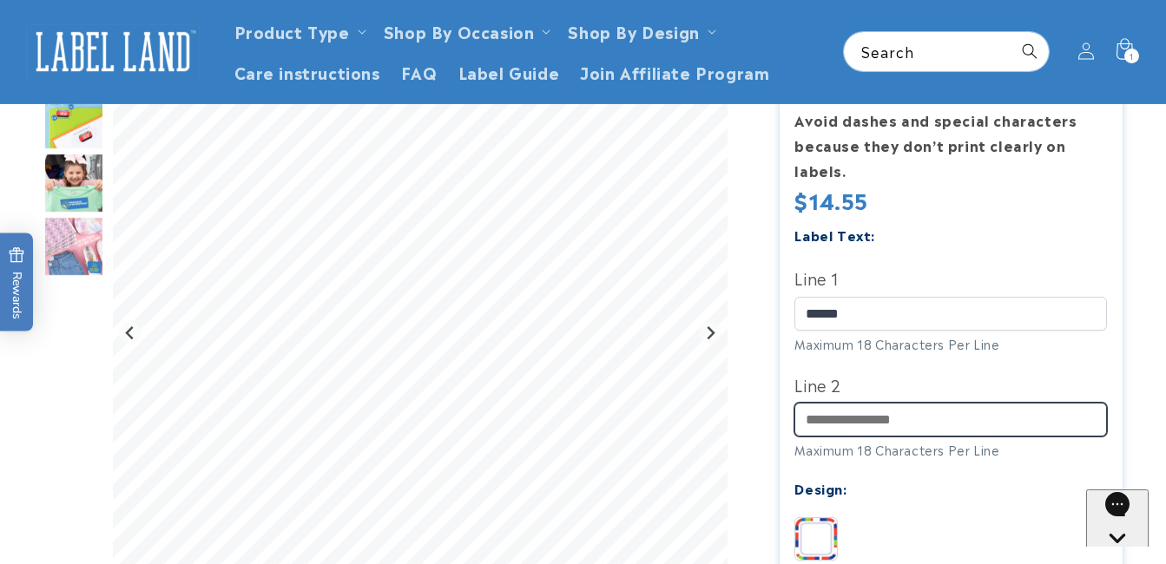
click at [891, 403] on input "Line 2" at bounding box center [950, 420] width 312 height 34
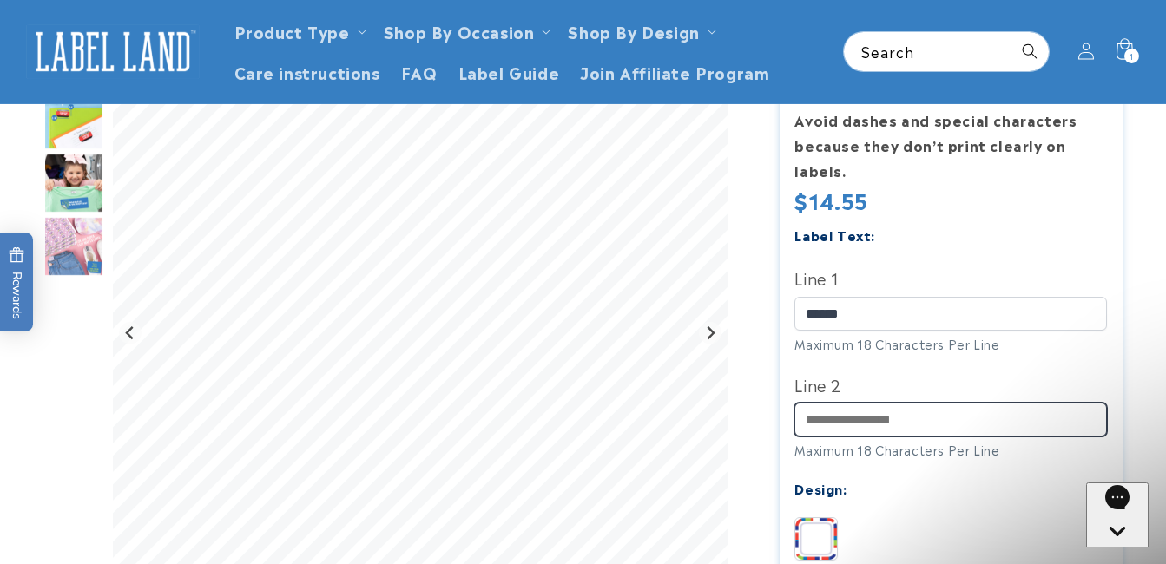
scroll to position [0, 0]
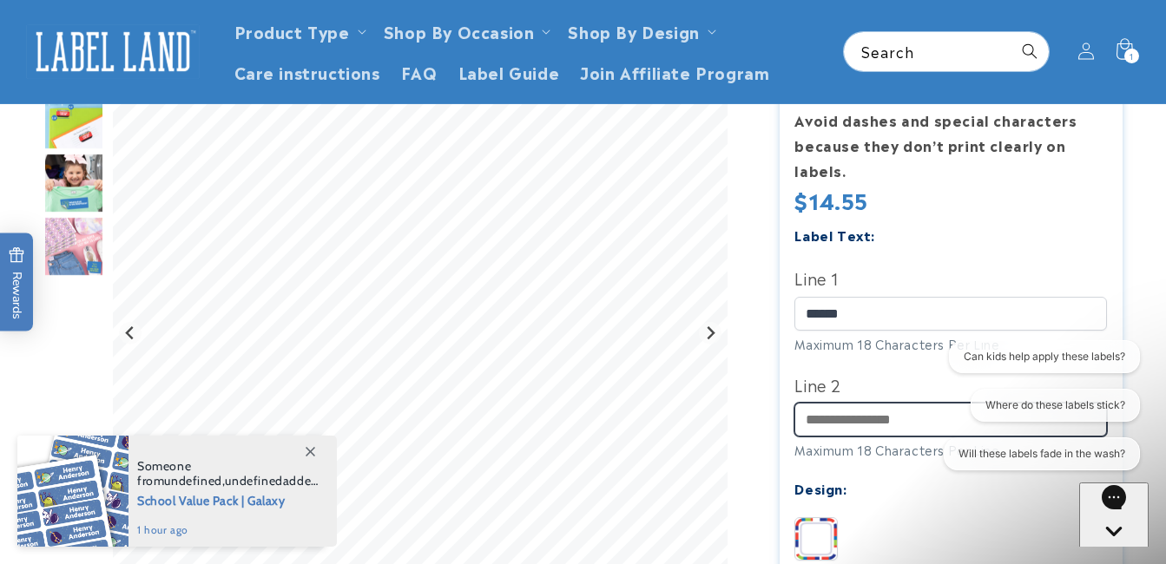
click at [910, 413] on input "Line 2" at bounding box center [950, 420] width 312 height 34
type input "******"
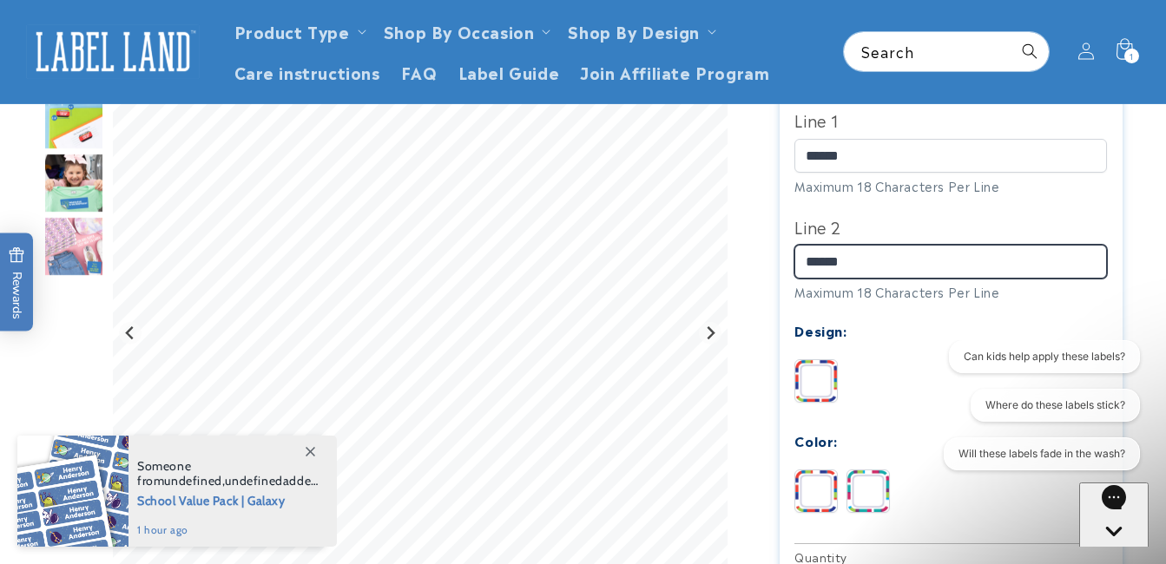
scroll to position [519, 0]
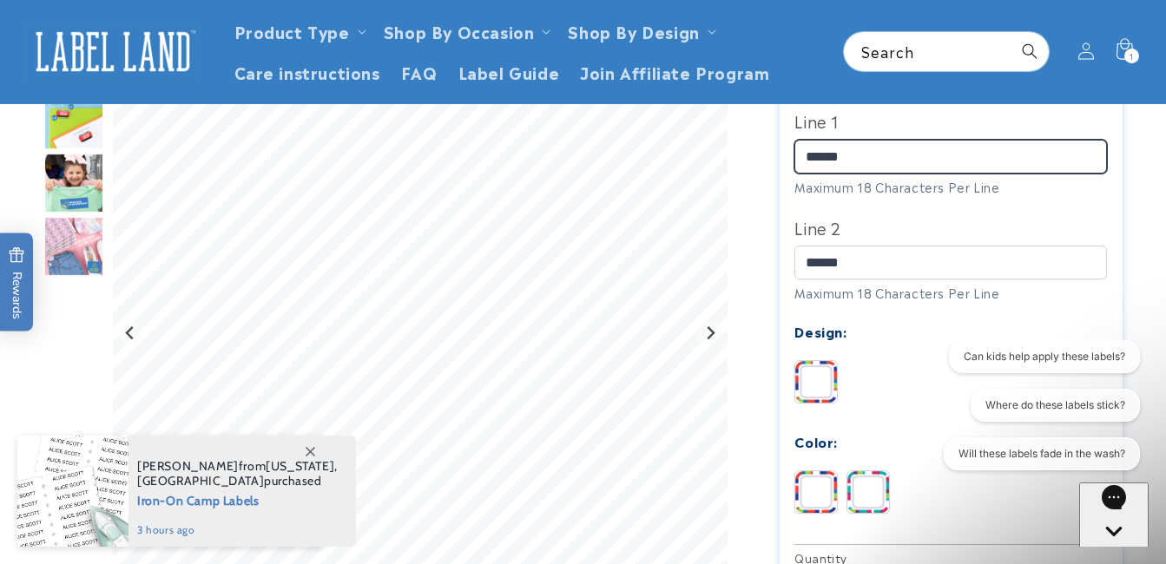
click at [931, 170] on input "******" at bounding box center [950, 157] width 312 height 34
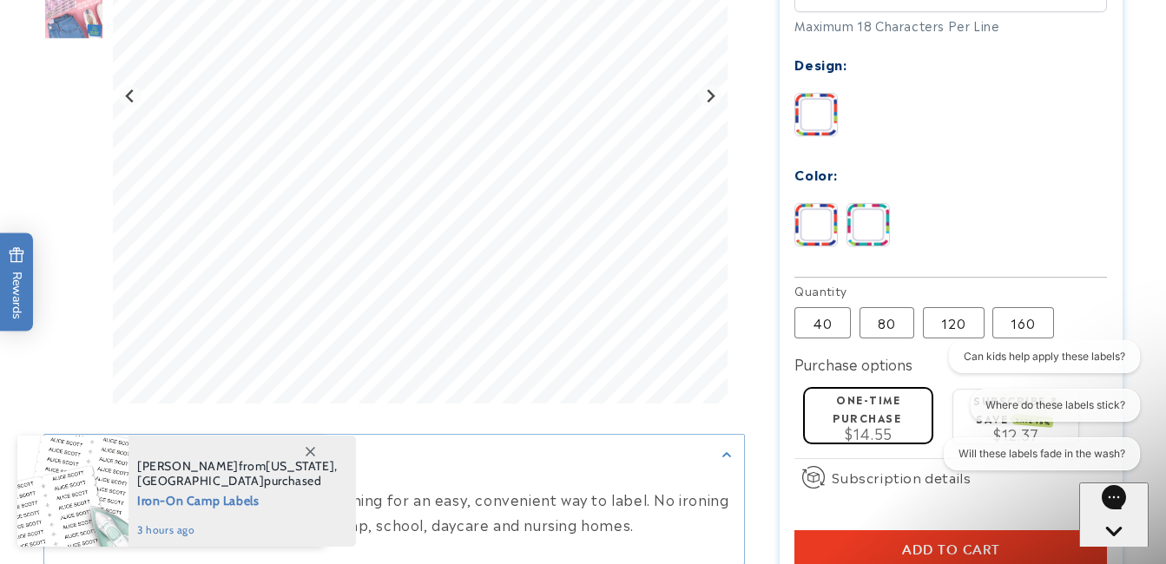
scroll to position [798, 0]
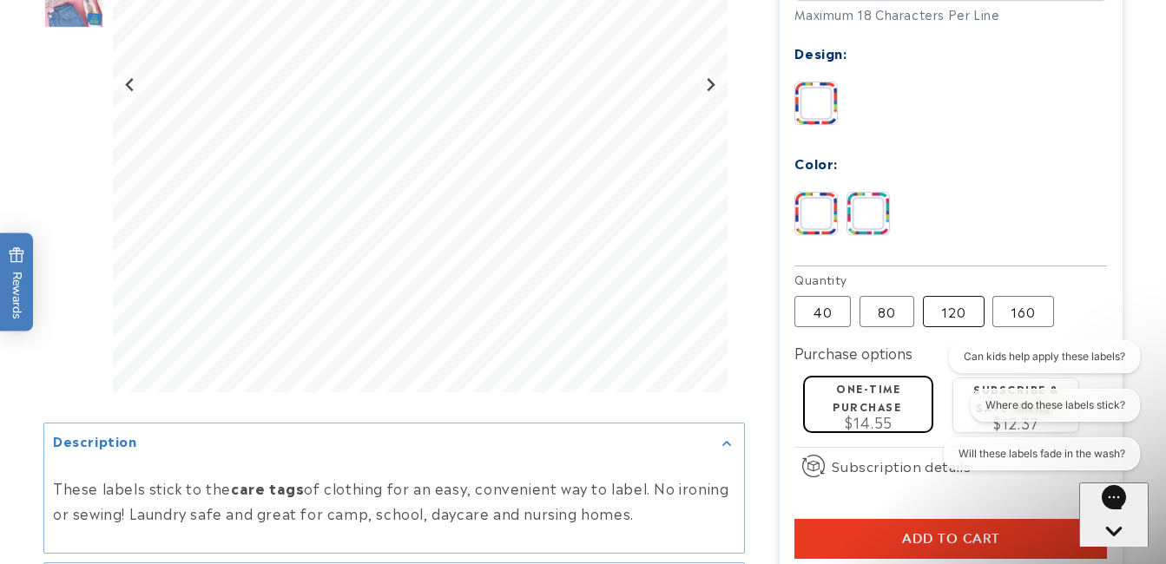
click at [952, 313] on label "120 Variant sold out or unavailable" at bounding box center [954, 311] width 62 height 31
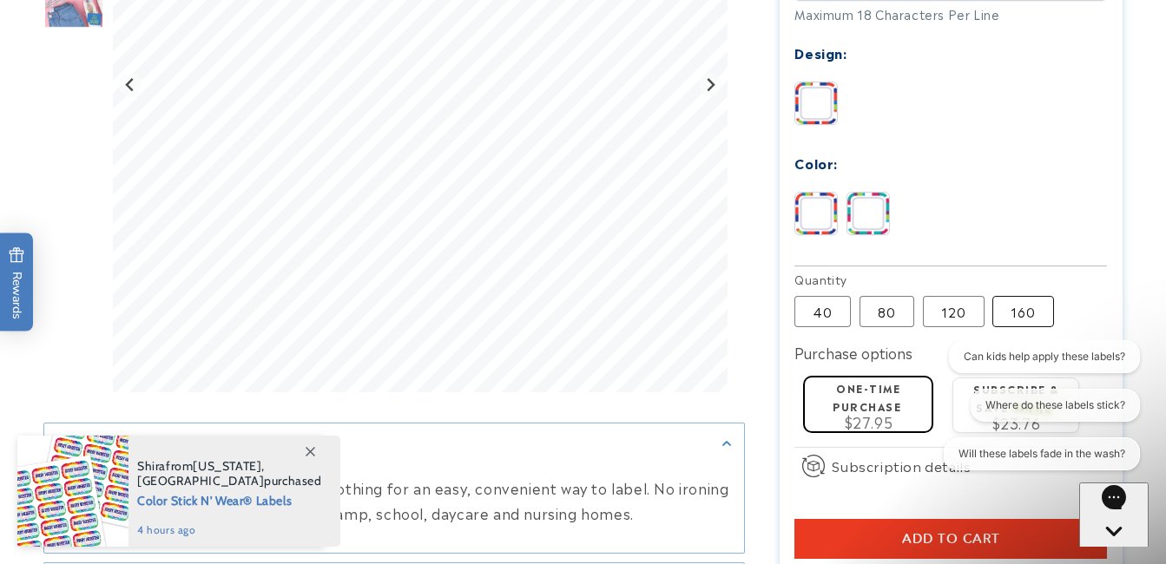
click at [1028, 308] on label "160 Variant sold out or unavailable" at bounding box center [1023, 311] width 62 height 31
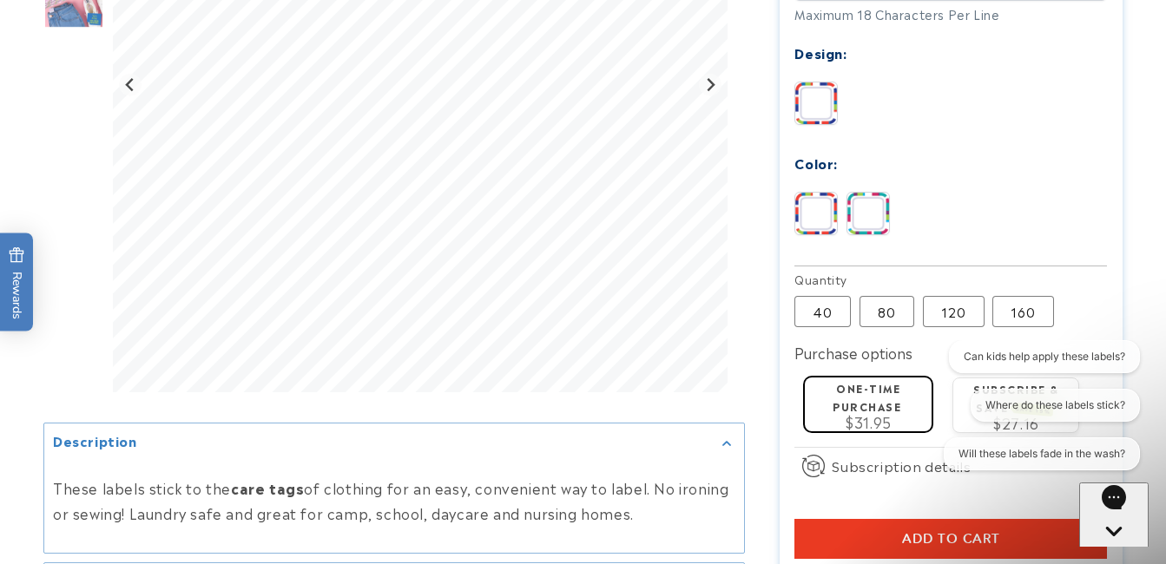
click at [931, 169] on div "Color:" at bounding box center [950, 162] width 312 height 23
